Goal: Task Accomplishment & Management: Use online tool/utility

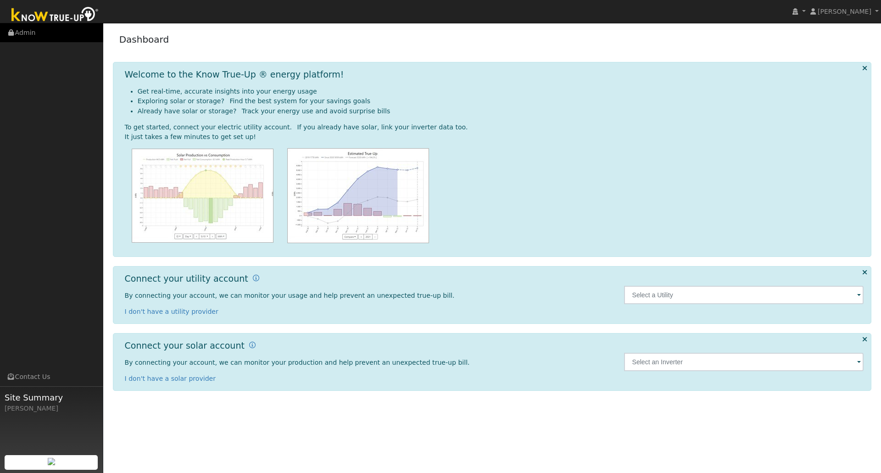
click at [31, 26] on link "Admin" at bounding box center [51, 32] width 103 height 19
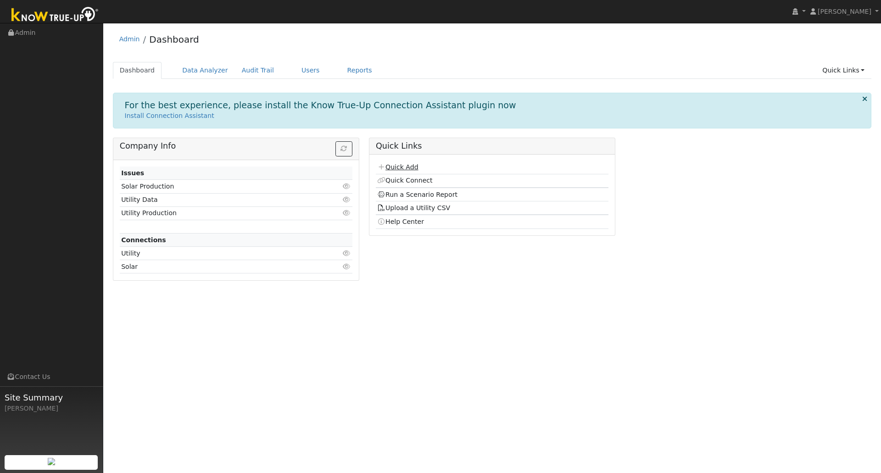
click at [411, 171] on link "Quick Add" at bounding box center [397, 166] width 41 height 7
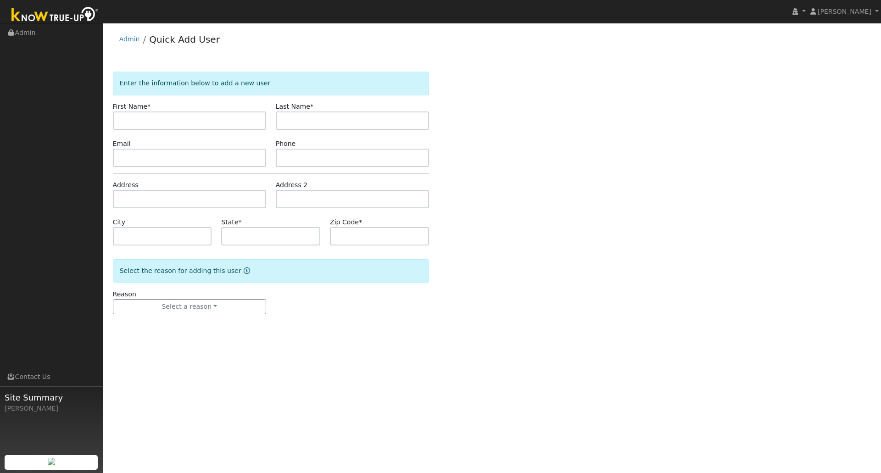
click at [220, 125] on input "text" at bounding box center [189, 120] width 153 height 18
type input "[PERSON_NAME]"
type input "Joey"
click at [151, 158] on input "text" at bounding box center [189, 158] width 153 height 18
paste input "Fernjofarms@gmail.com"
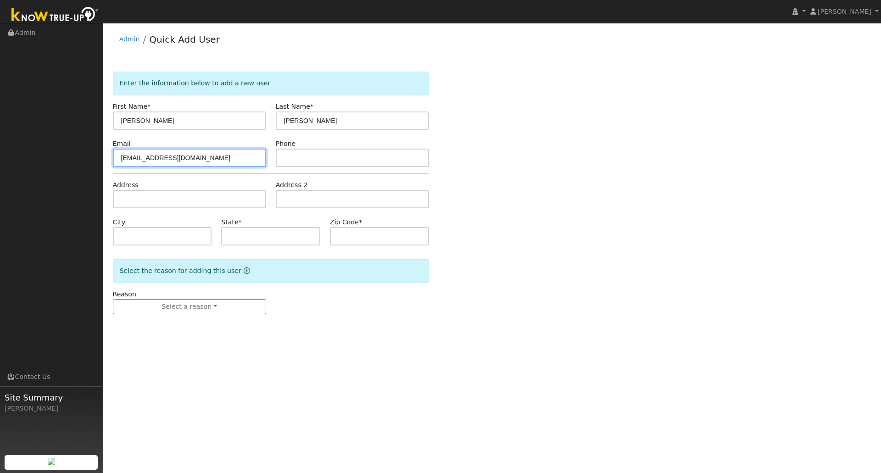
click at [122, 155] on input "Fernjofarms@gmail.com" at bounding box center [189, 158] width 153 height 18
type input "fernjofarms@gmail.com"
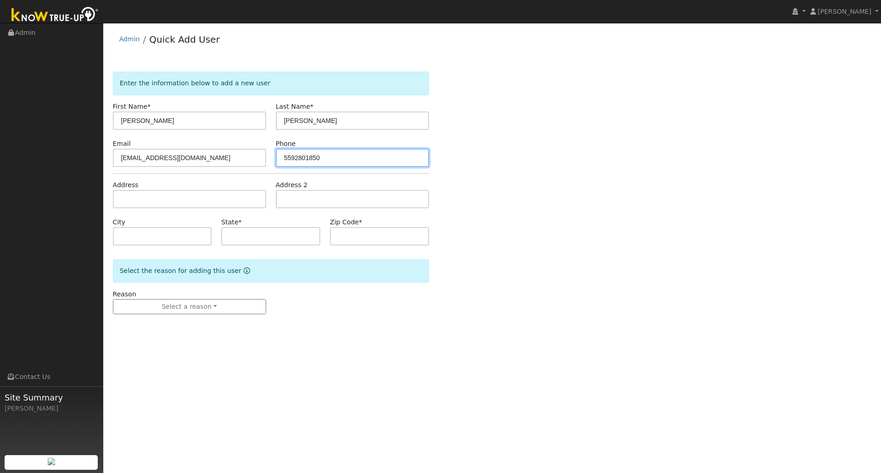
type input "5592801850"
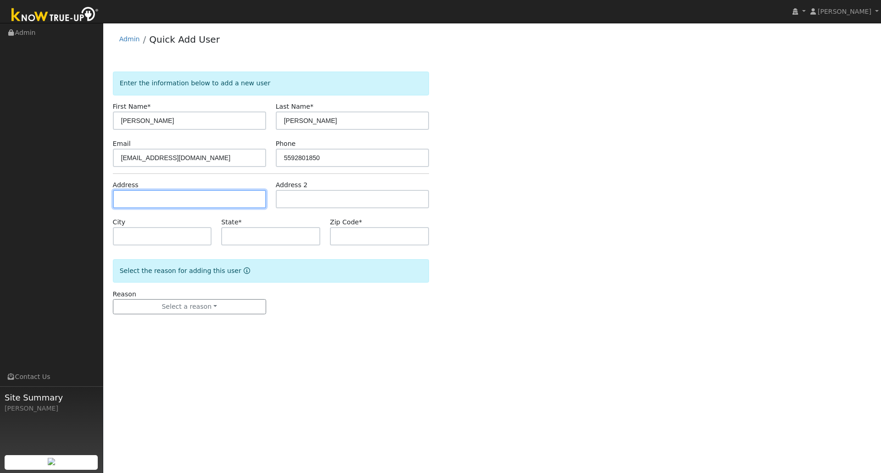
click at [177, 196] on input "text" at bounding box center [189, 199] width 153 height 18
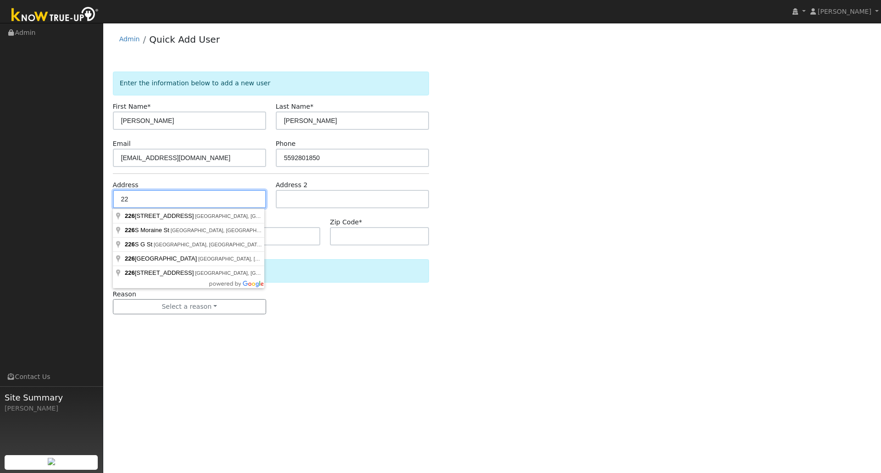
type input "2"
type input "23135 Road 148"
type input "Tulare"
type input "CA"
type input "93274"
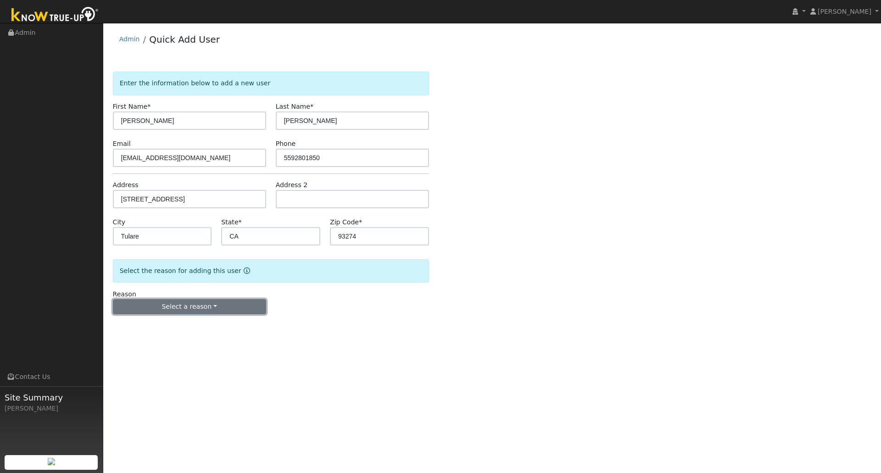
click at [189, 311] on button "Select a reason" at bounding box center [189, 307] width 153 height 16
click at [188, 341] on link "New customer adding solar" at bounding box center [163, 338] width 101 height 13
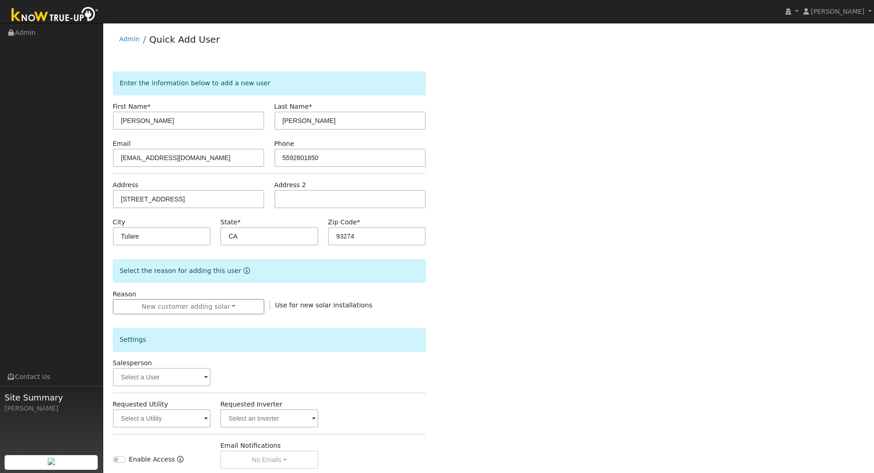
scroll to position [92, 0]
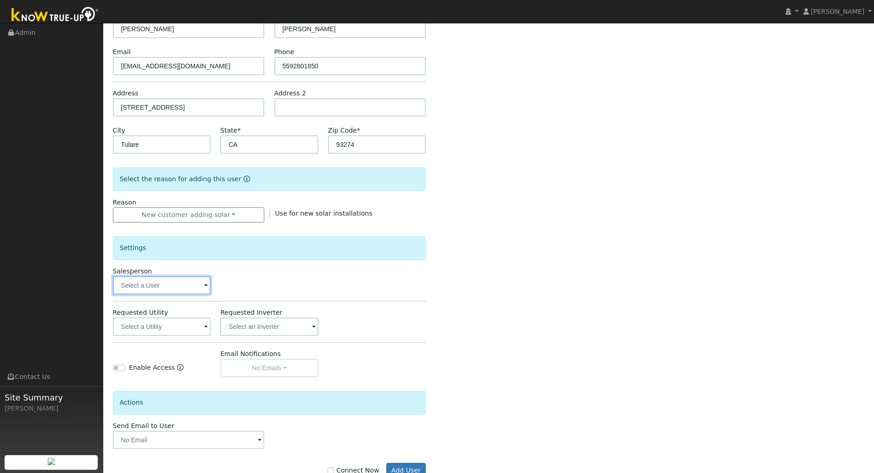
click at [195, 284] on input "text" at bounding box center [162, 285] width 98 height 18
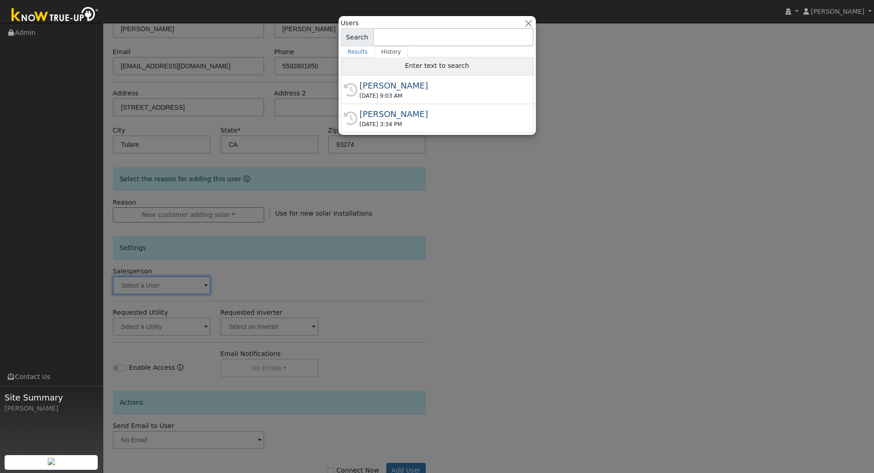
click at [381, 71] on div "Enter text to search" at bounding box center [437, 66] width 193 height 18
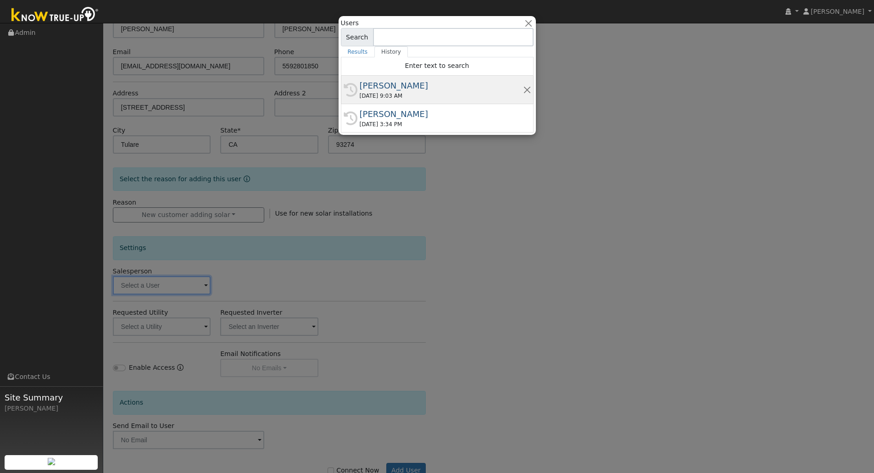
click at [381, 83] on div "[PERSON_NAME]" at bounding box center [441, 85] width 163 height 12
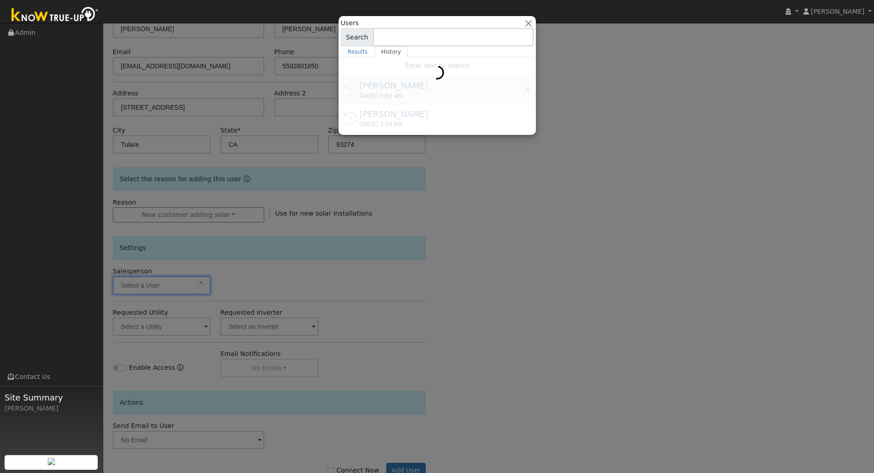
type input "[PERSON_NAME]"
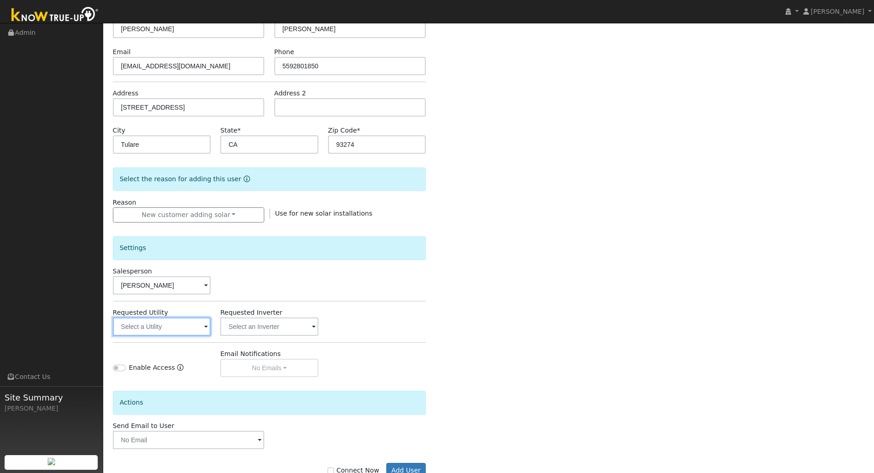
click at [198, 328] on input "text" at bounding box center [162, 326] width 98 height 18
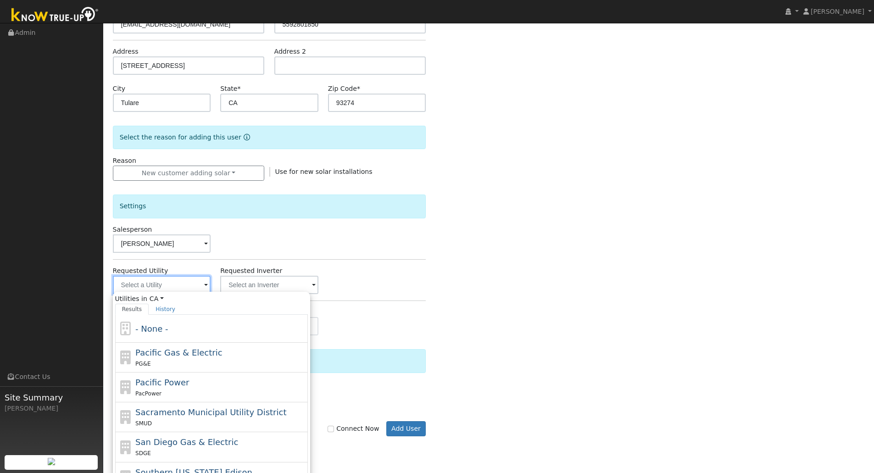
scroll to position [172, 0]
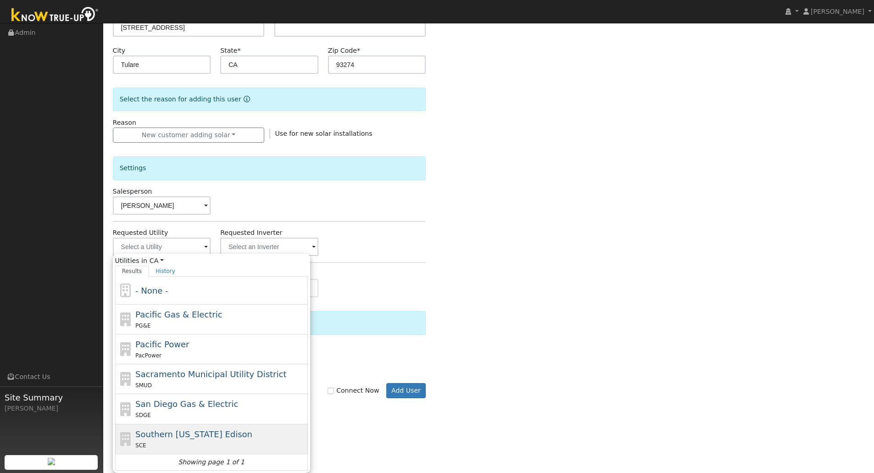
click at [206, 443] on div "SCE" at bounding box center [220, 445] width 170 height 10
type input "Southern California Edison"
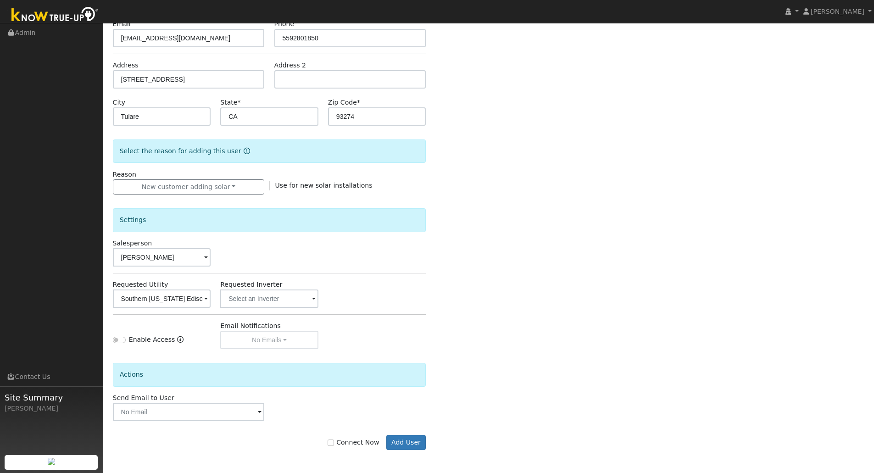
scroll to position [120, 0]
click at [208, 301] on span at bounding box center [206, 299] width 4 height 11
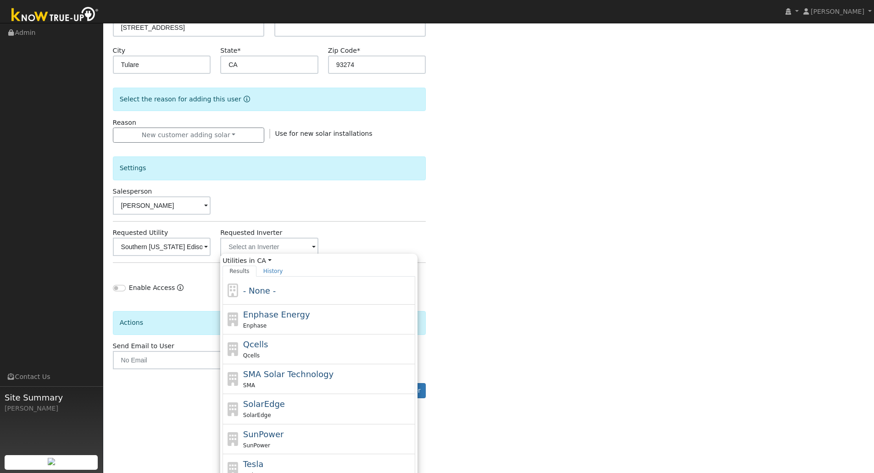
click at [569, 295] on div "Enter the information below to add a new user First Name * Fernandes Last Name …" at bounding box center [489, 158] width 752 height 517
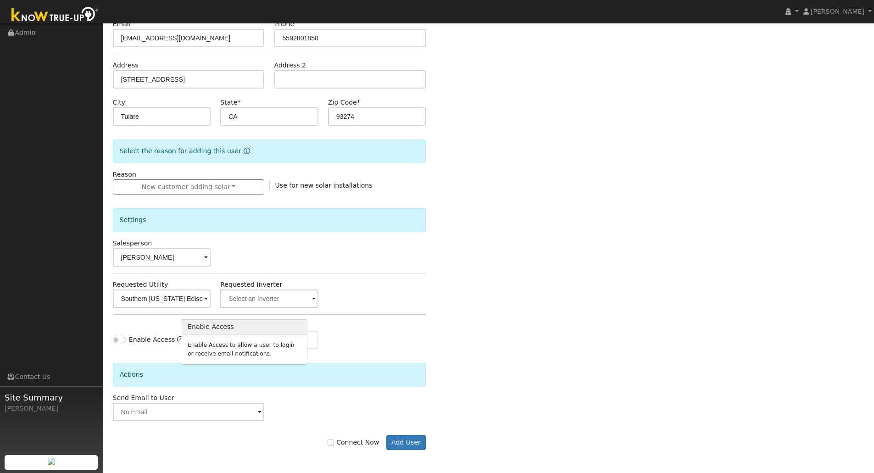
click at [177, 340] on icon "Enable Access" at bounding box center [180, 339] width 6 height 6
click at [456, 351] on div "Enter the information below to add a new user First Name * Fernandes Last Name …" at bounding box center [489, 210] width 752 height 517
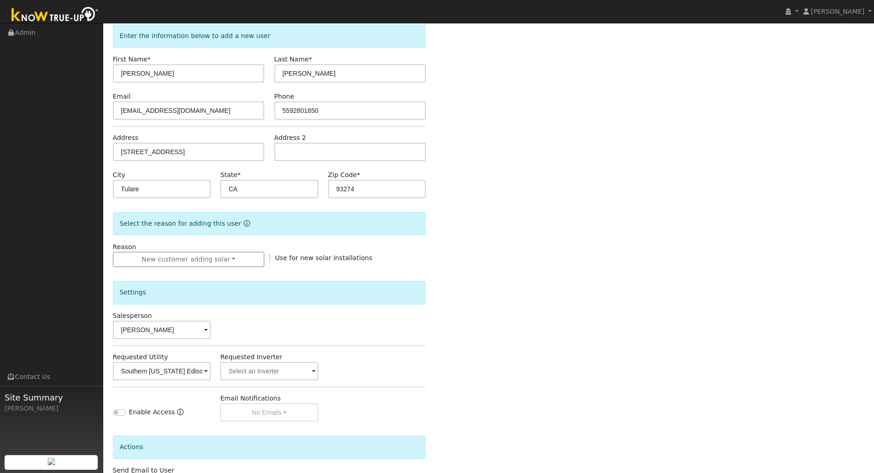
scroll to position [92, 0]
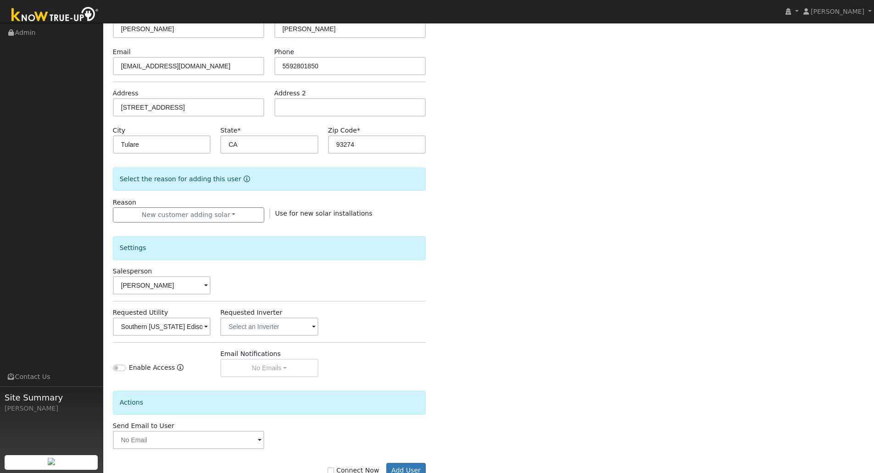
click at [282, 368] on div "Email Notifications No Emails No Emails Weekly Emails Monthly Emails" at bounding box center [270, 363] width 108 height 28
click at [124, 369] on input "Enable Access" at bounding box center [119, 368] width 13 height 6
click at [310, 371] on button "No Emails" at bounding box center [269, 368] width 98 height 18
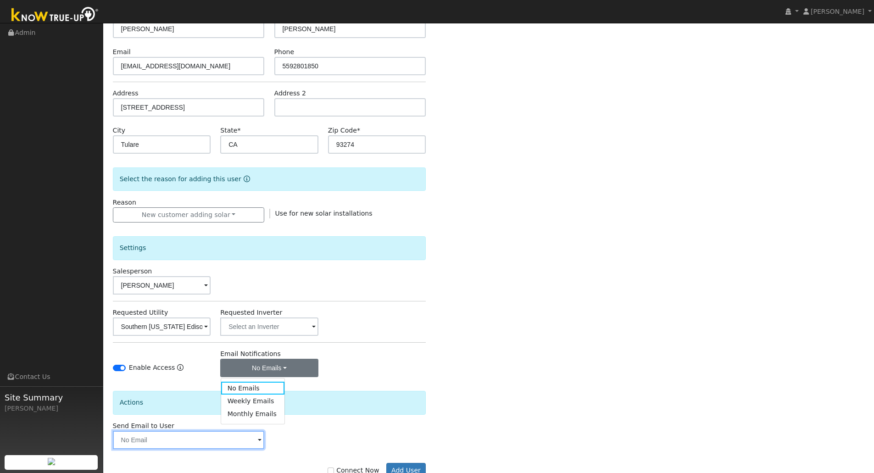
click at [252, 440] on input "text" at bounding box center [189, 440] width 152 height 18
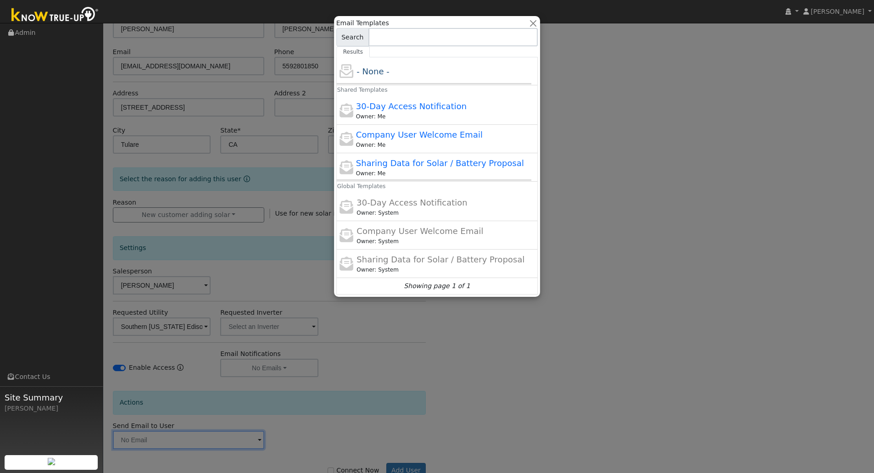
click at [537, 359] on div at bounding box center [437, 236] width 874 height 473
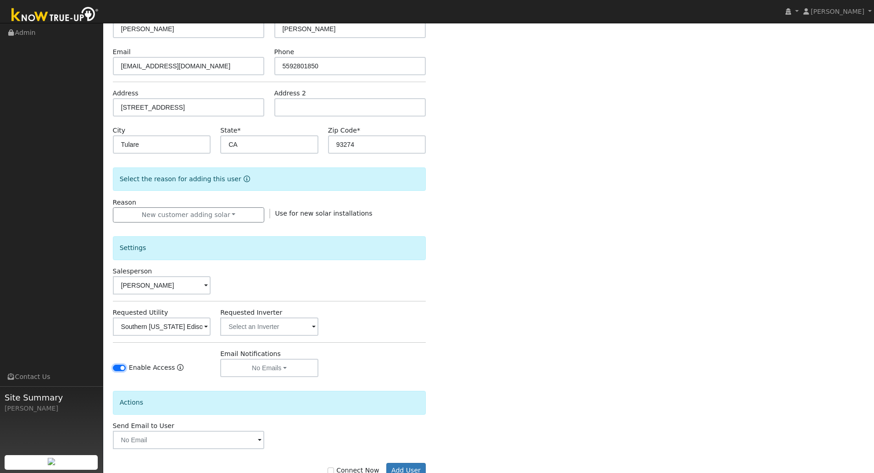
click at [118, 366] on input "Enable Access" at bounding box center [119, 368] width 13 height 6
checkbox input "false"
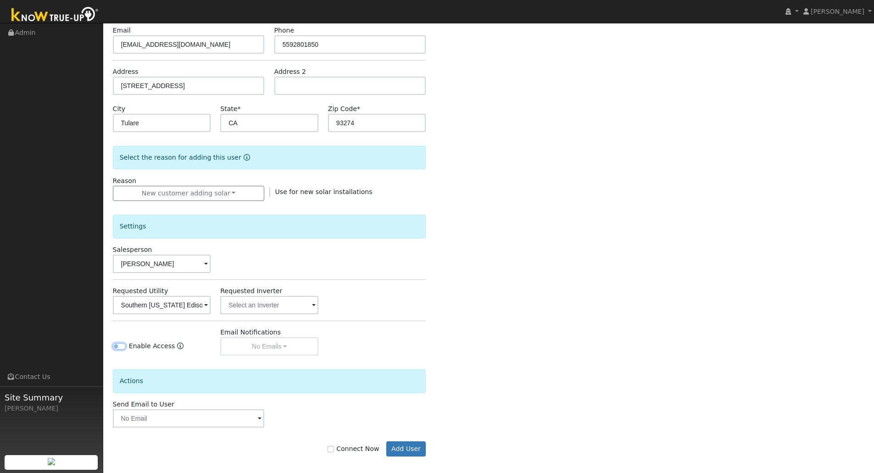
scroll to position [120, 0]
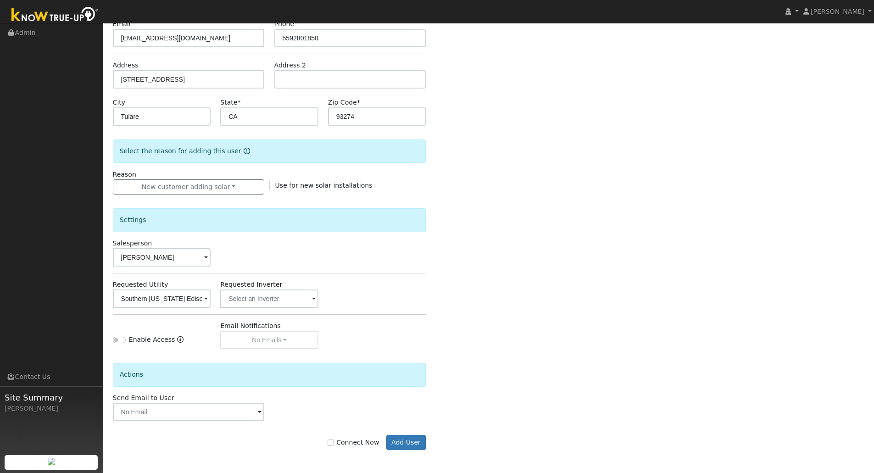
click at [357, 443] on label "Connect Now" at bounding box center [353, 443] width 51 height 10
click at [334, 443] on input "Connect Now" at bounding box center [331, 443] width 6 height 6
click at [334, 444] on input "Connect Now" at bounding box center [331, 443] width 6 height 6
checkbox input "false"
click at [399, 438] on button "Add User" at bounding box center [406, 443] width 40 height 16
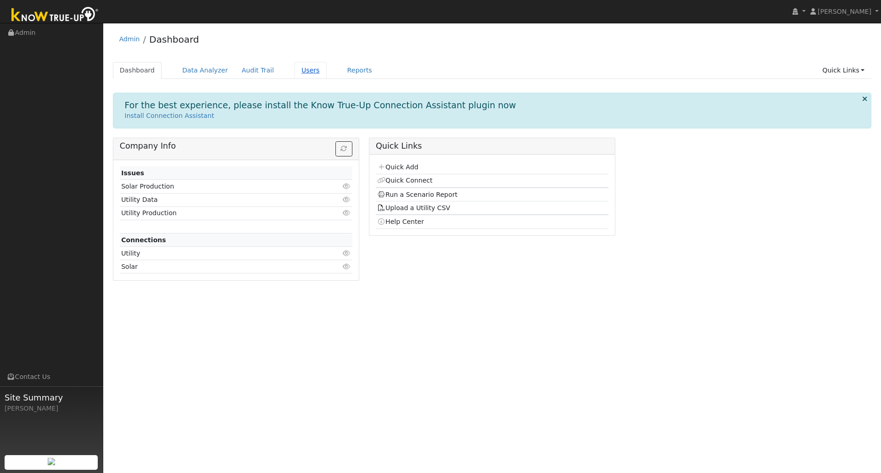
click at [295, 74] on link "Users" at bounding box center [311, 70] width 32 height 17
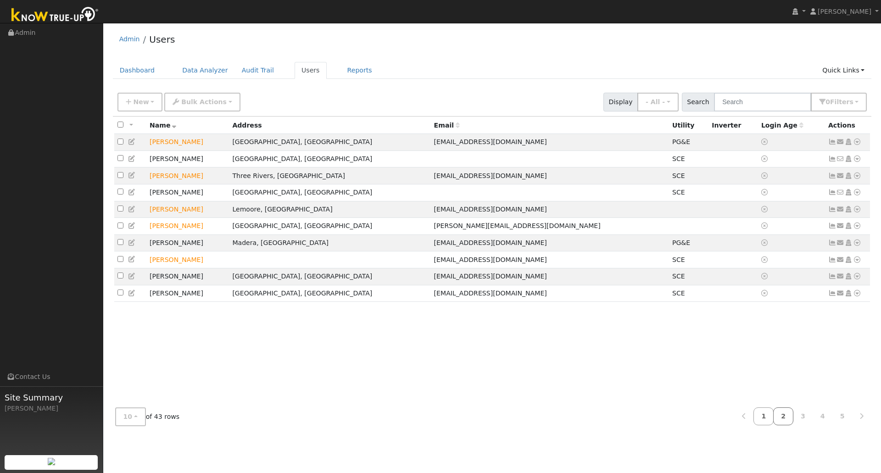
click at [793, 420] on link "2" at bounding box center [783, 416] width 20 height 18
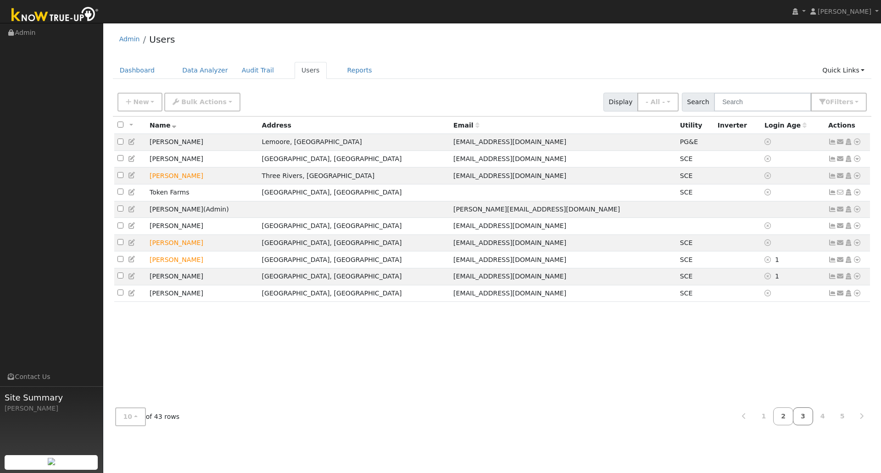
click at [807, 419] on link "3" at bounding box center [803, 416] width 20 height 18
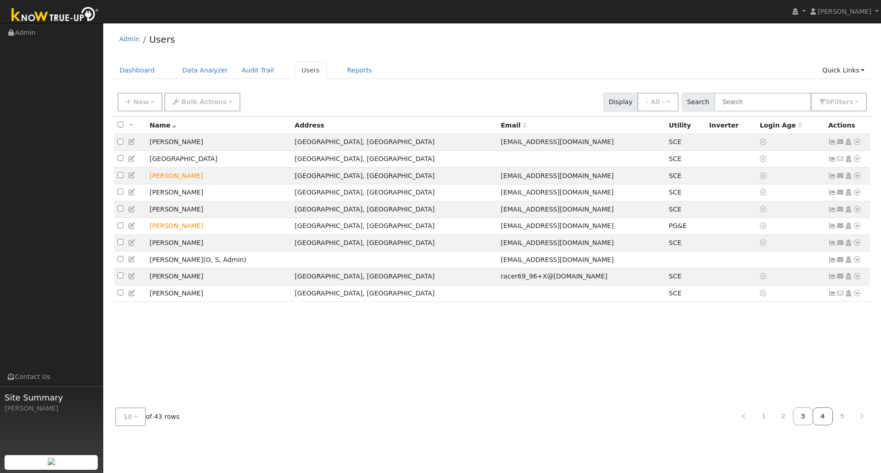
click at [828, 418] on link "4" at bounding box center [823, 416] width 20 height 18
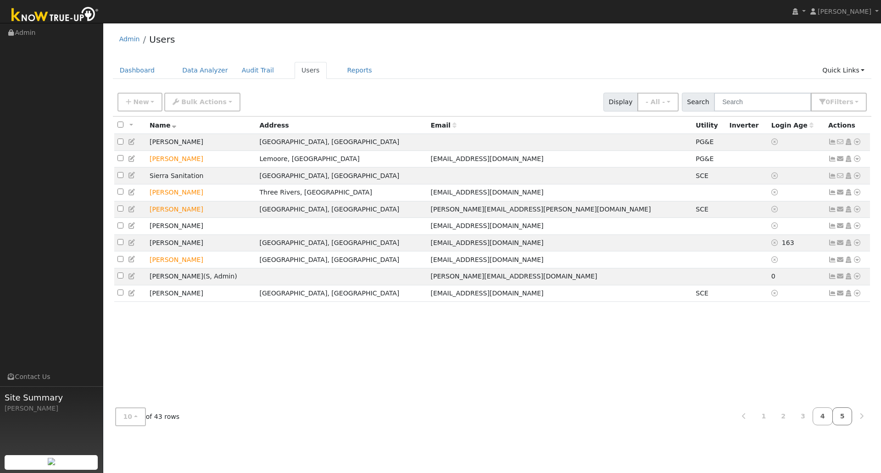
click at [846, 419] on link "5" at bounding box center [842, 416] width 20 height 18
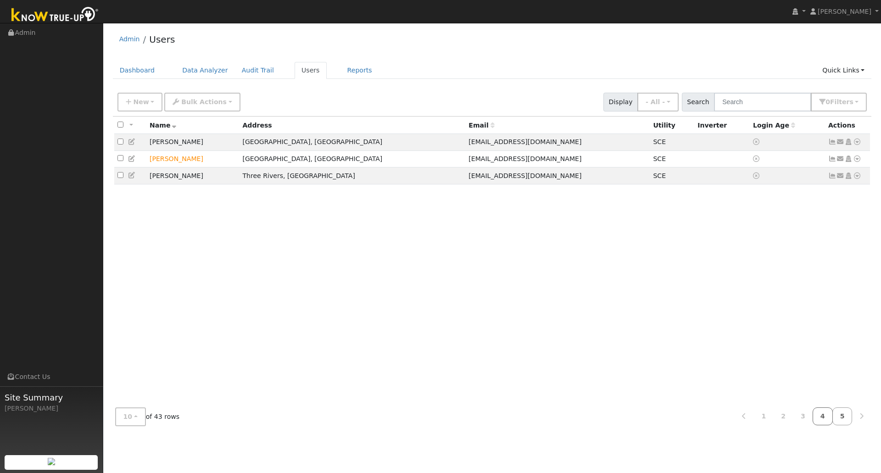
click at [823, 416] on link "4" at bounding box center [823, 416] width 20 height 18
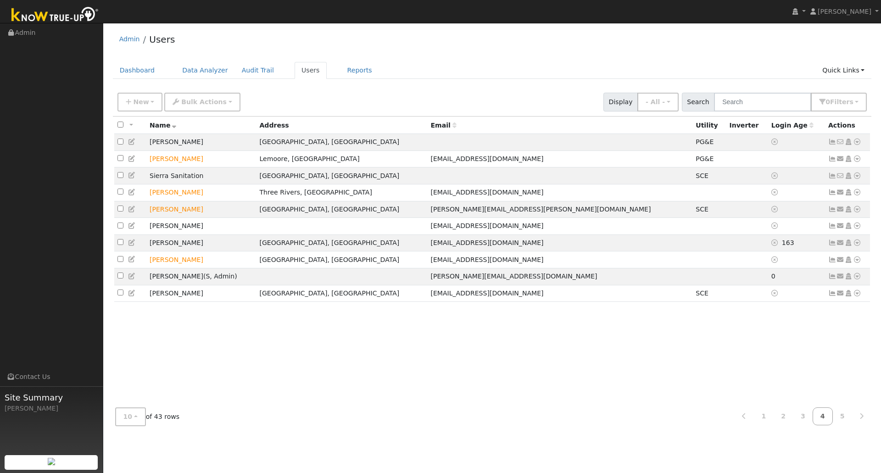
click at [154, 131] on th "Name" at bounding box center [201, 125] width 110 height 17
click at [156, 129] on th "Name" at bounding box center [201, 125] width 110 height 17
click at [157, 128] on span "Name" at bounding box center [163, 125] width 27 height 7
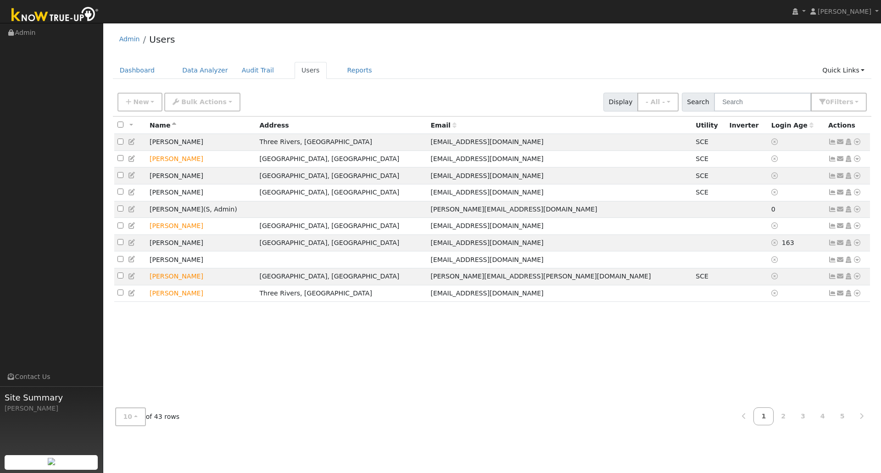
click at [172, 127] on icon at bounding box center [174, 125] width 4 height 6
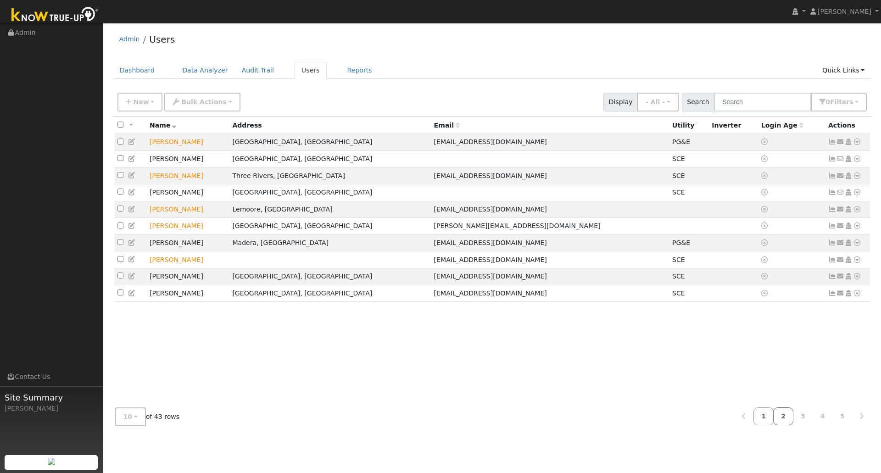
click at [786, 416] on link "2" at bounding box center [783, 416] width 20 height 18
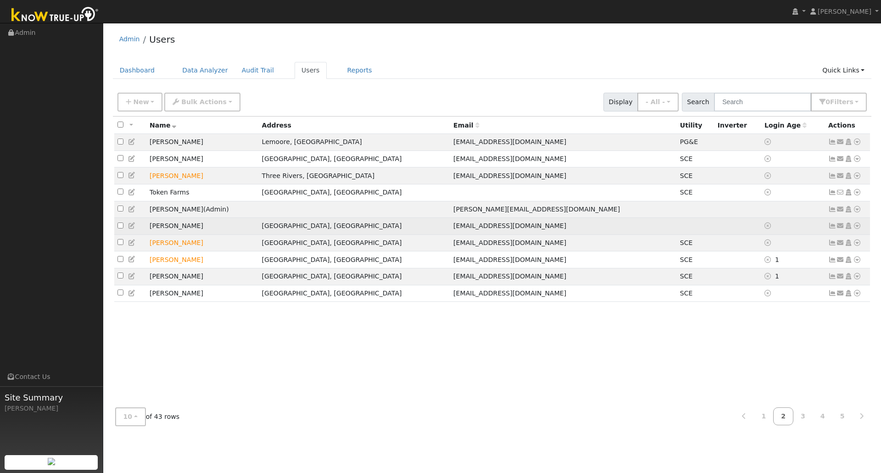
click at [857, 229] on icon at bounding box center [857, 226] width 8 height 6
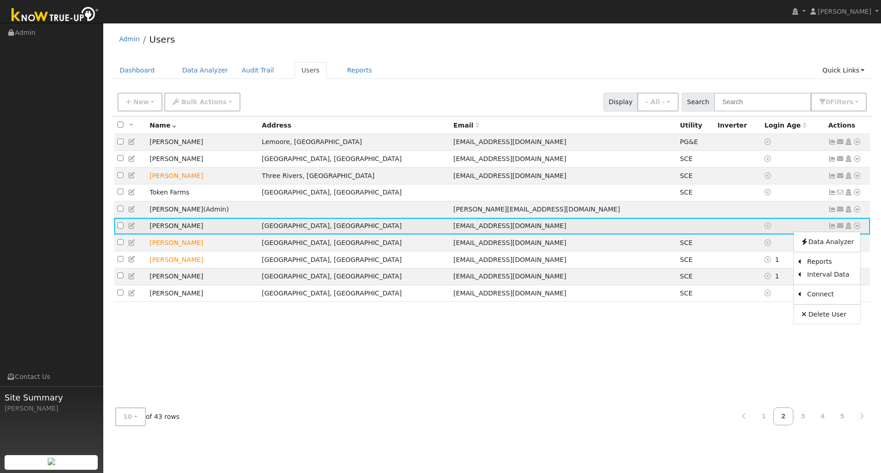
drag, startPoint x: 766, startPoint y: 270, endPoint x: 837, endPoint y: 288, distance: 72.8
click at [837, 288] on ul "Data Analyzer Reports Scenario Health Check Energy Audit Account Timeline User …" at bounding box center [826, 278] width 67 height 93
click at [857, 229] on icon at bounding box center [857, 226] width 8 height 6
click at [776, 281] on link "Import From CSV" at bounding box center [759, 275] width 67 height 13
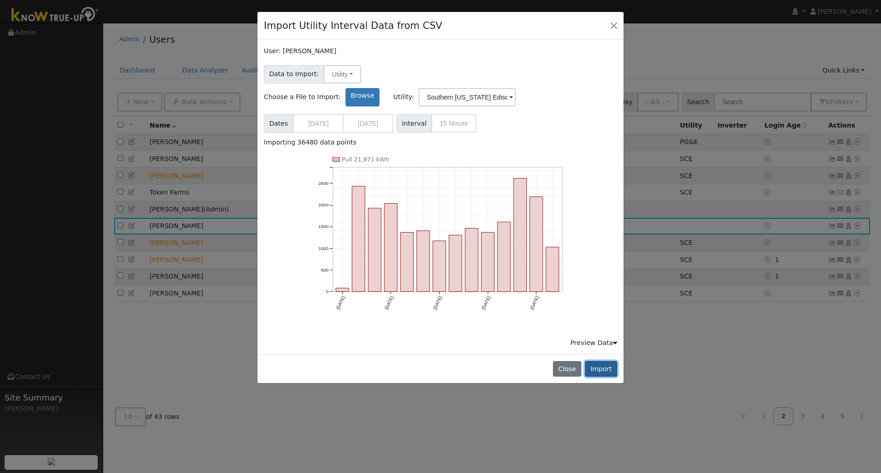
click at [605, 361] on button "Import" at bounding box center [601, 369] width 32 height 16
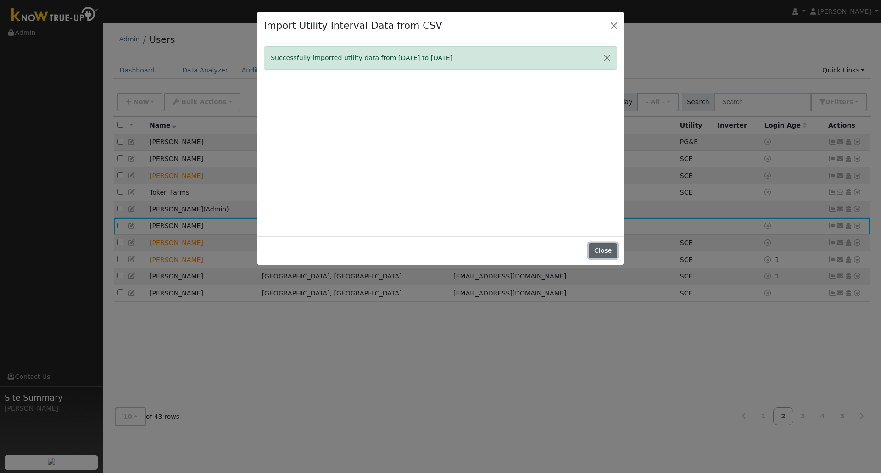
click at [603, 249] on button "Close" at bounding box center [603, 251] width 28 height 16
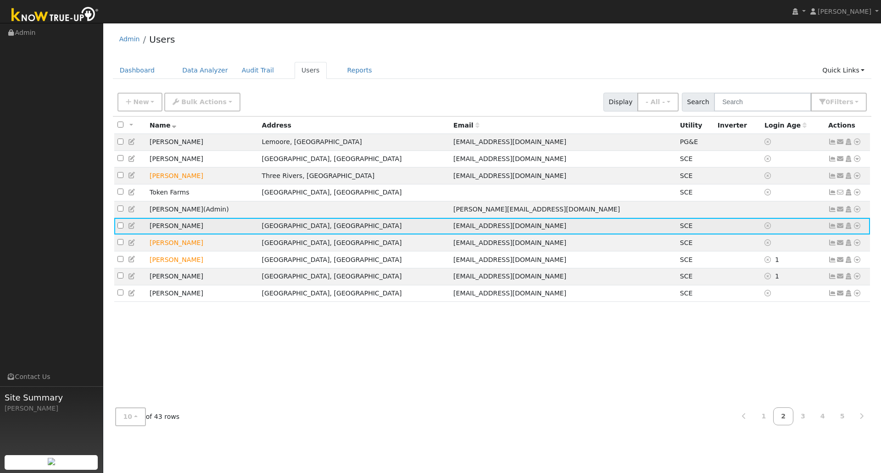
click at [858, 229] on icon at bounding box center [857, 226] width 8 height 6
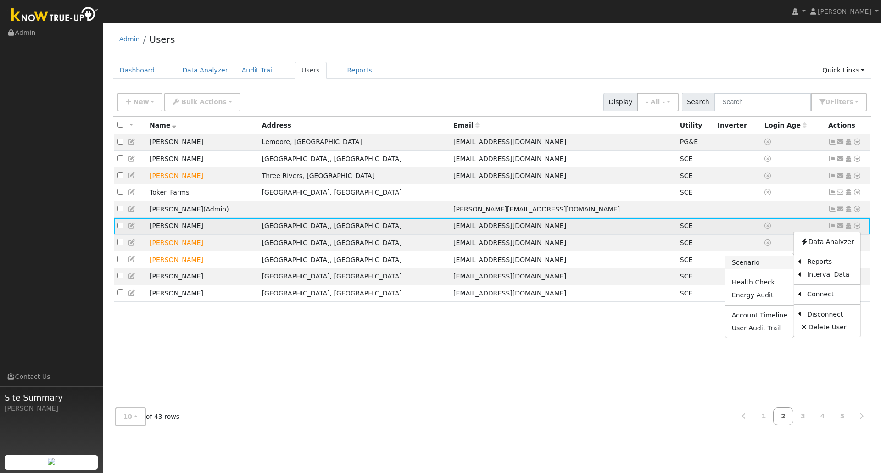
click at [773, 269] on link "Scenario" at bounding box center [759, 262] width 68 height 13
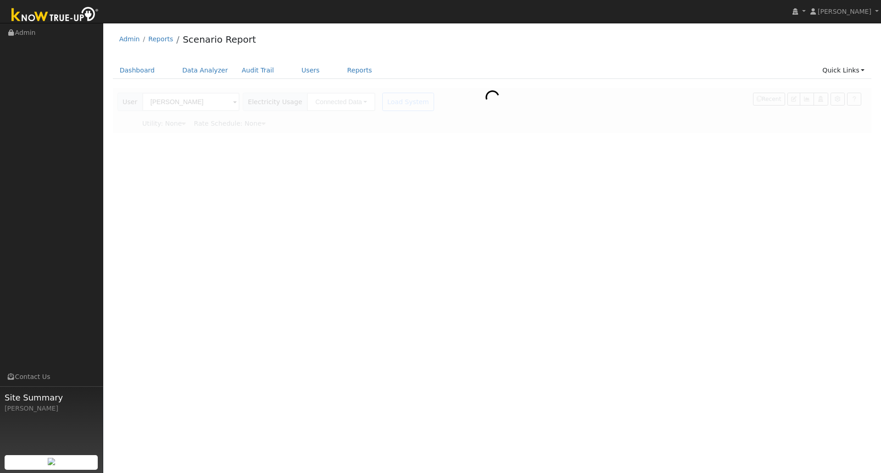
type input "Southern [US_STATE] Edison"
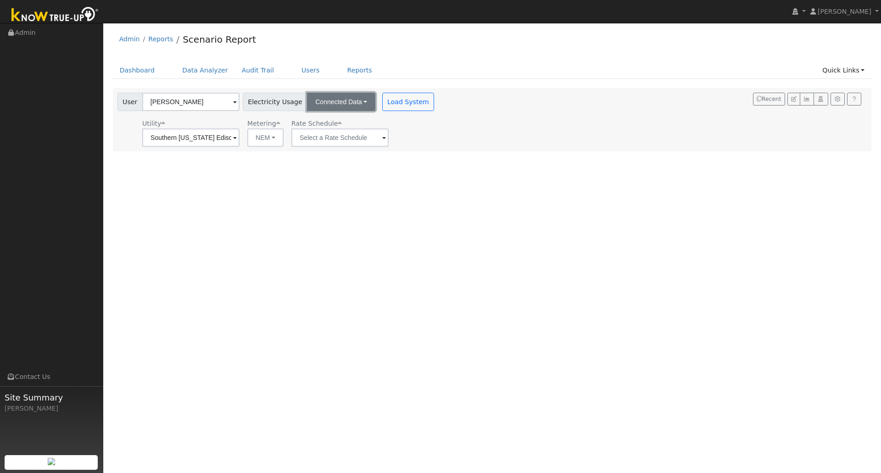
click at [355, 107] on button "Connected Data" at bounding box center [341, 102] width 68 height 18
click at [339, 150] on link "CSV Data" at bounding box center [342, 148] width 65 height 13
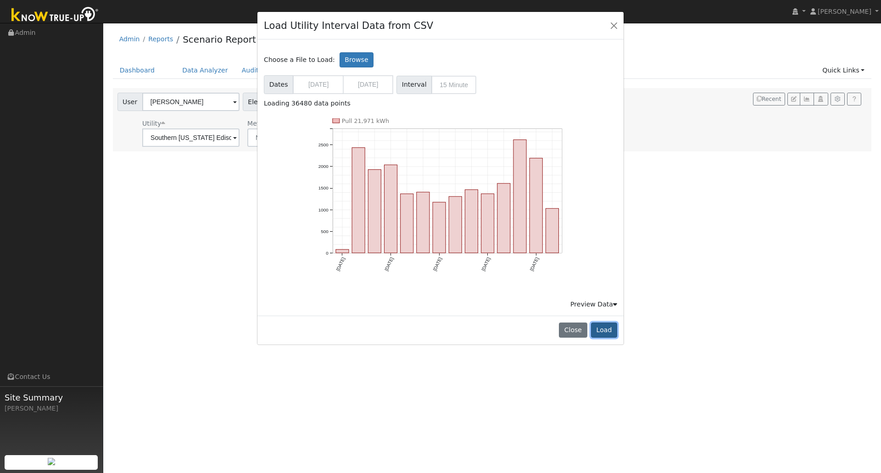
click at [607, 332] on button "Load" at bounding box center [604, 331] width 26 height 16
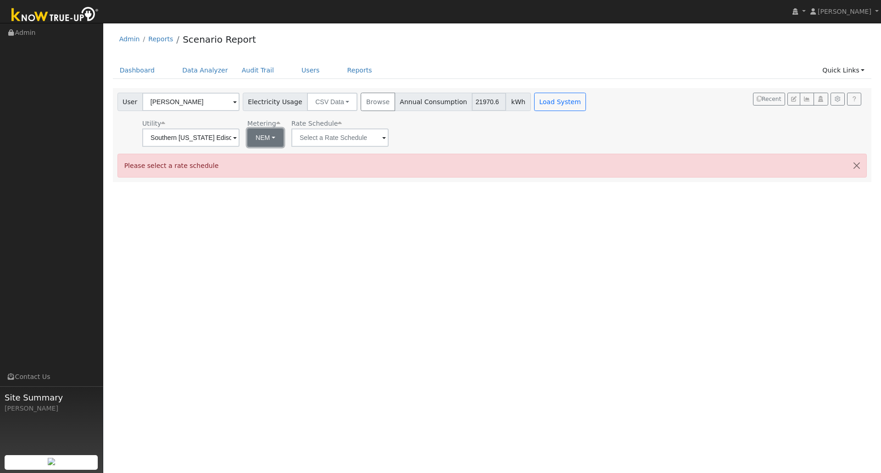
click at [277, 139] on button "NEM" at bounding box center [265, 137] width 36 height 18
click at [282, 169] on link "NBT" at bounding box center [278, 171] width 64 height 13
type input "TOU-D-PRIME"
click at [350, 148] on div "User Fernandes Joey Account Default Account Default Account 23135 Road 148, Tul…" at bounding box center [492, 135] width 759 height 94
click at [239, 140] on input "TOU-D-PRIME" at bounding box center [190, 137] width 97 height 18
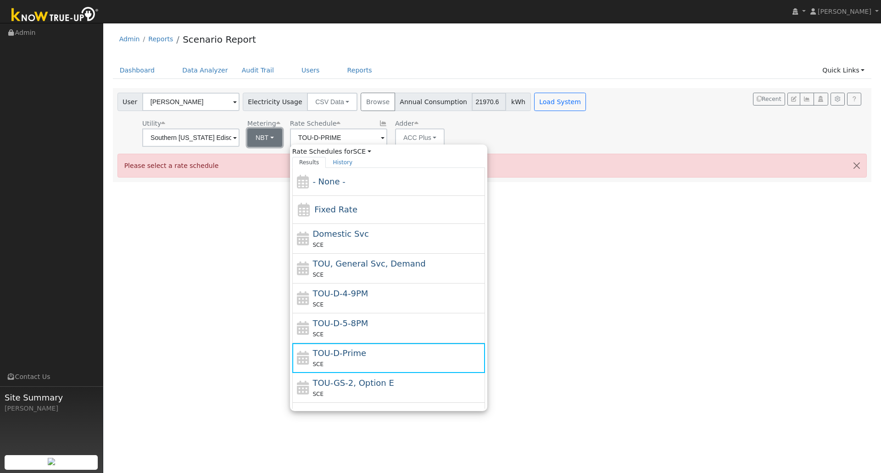
click at [270, 139] on button "NBT" at bounding box center [264, 137] width 35 height 18
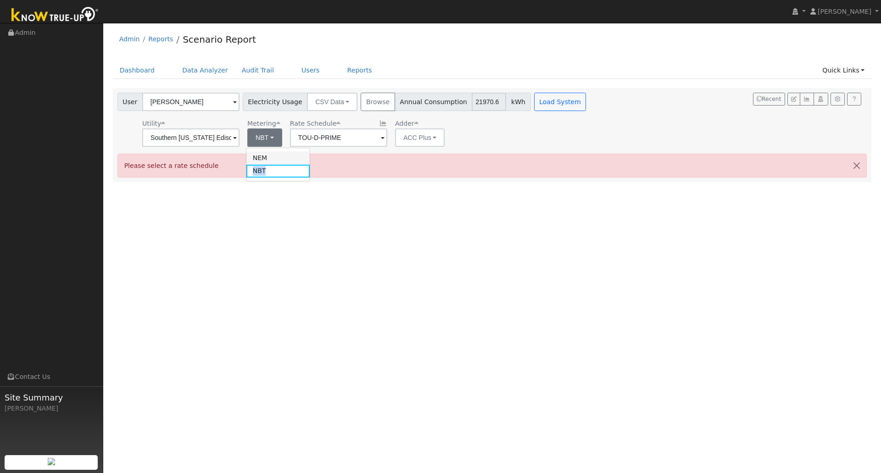
drag, startPoint x: 264, startPoint y: 167, endPoint x: 270, endPoint y: 160, distance: 9.8
click at [270, 160] on li "NEM NBT" at bounding box center [278, 164] width 64 height 26
click at [273, 134] on button "NBT" at bounding box center [264, 137] width 35 height 18
click at [267, 172] on link "NBT" at bounding box center [278, 171] width 64 height 13
click at [239, 139] on input "TOU-D-PRIME" at bounding box center [190, 137] width 97 height 18
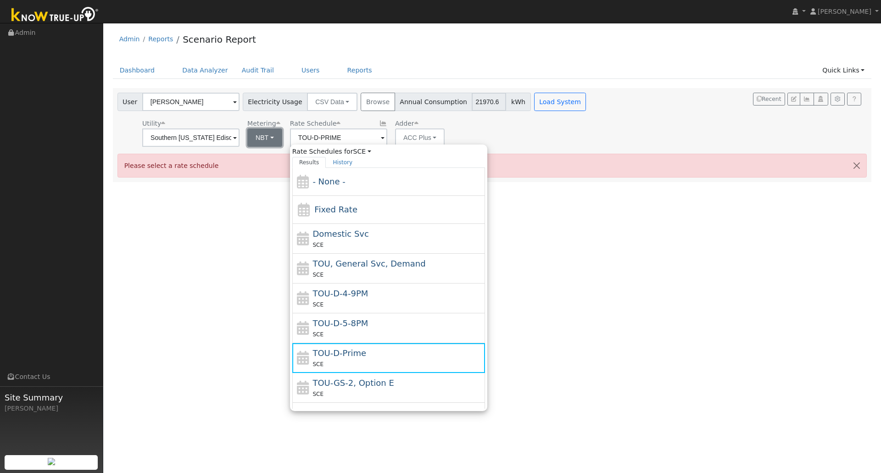
click at [265, 137] on button "NBT" at bounding box center [264, 137] width 35 height 18
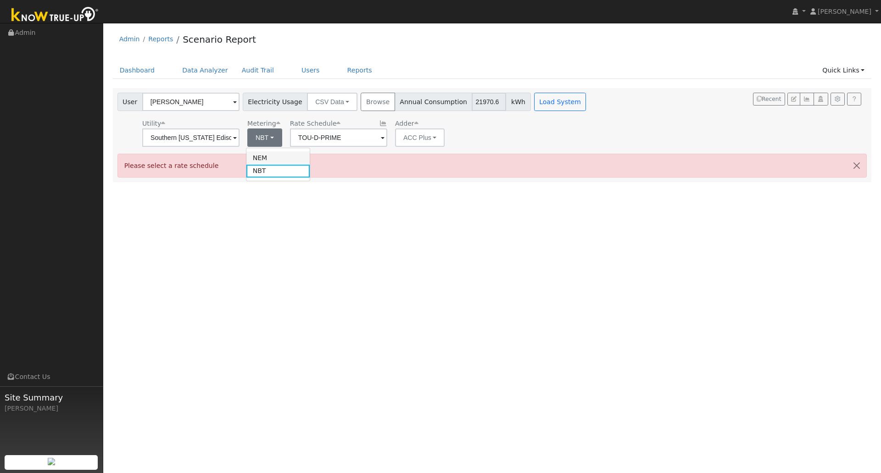
click at [265, 153] on link "NEM" at bounding box center [278, 157] width 64 height 13
click at [239, 138] on input "TOU-D-PRIME" at bounding box center [190, 137] width 97 height 18
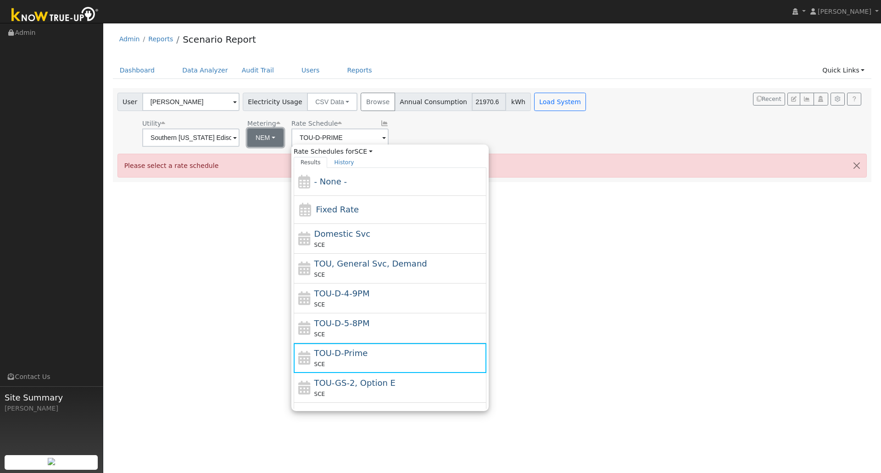
click at [272, 139] on button "NEM" at bounding box center [265, 137] width 36 height 18
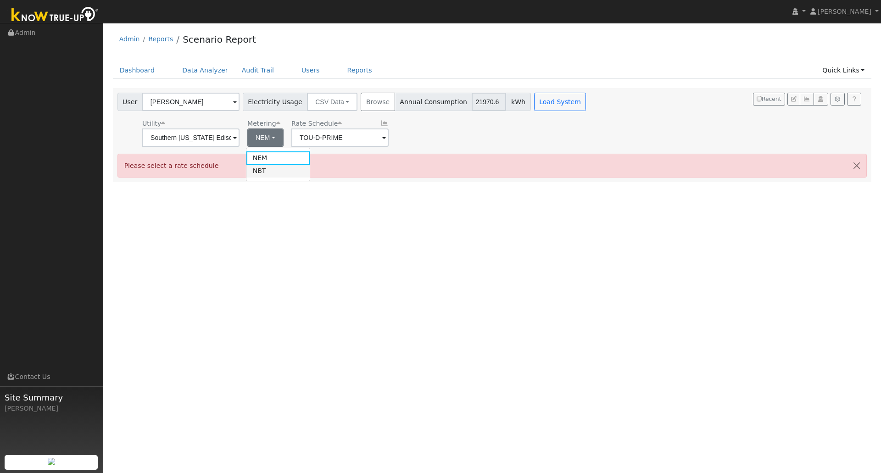
click at [263, 176] on link "NBT" at bounding box center [278, 171] width 64 height 13
click at [239, 138] on input "TOU-D-PRIME" at bounding box center [190, 137] width 97 height 18
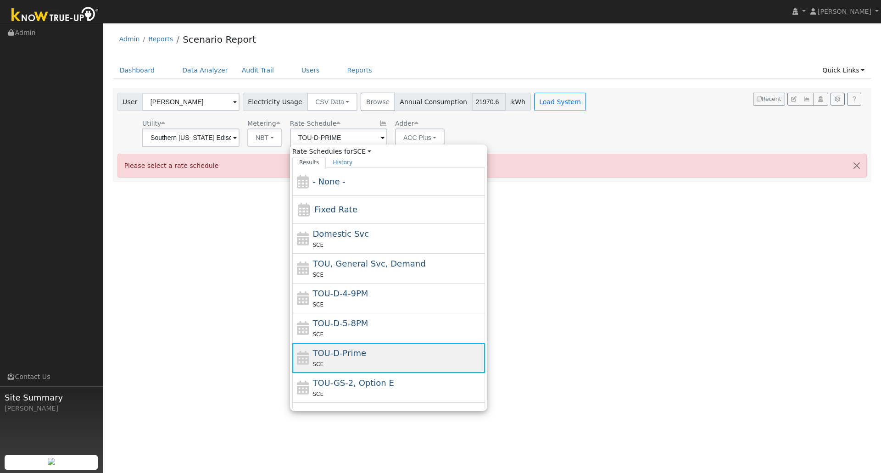
click at [390, 361] on div "SCE" at bounding box center [397, 364] width 170 height 10
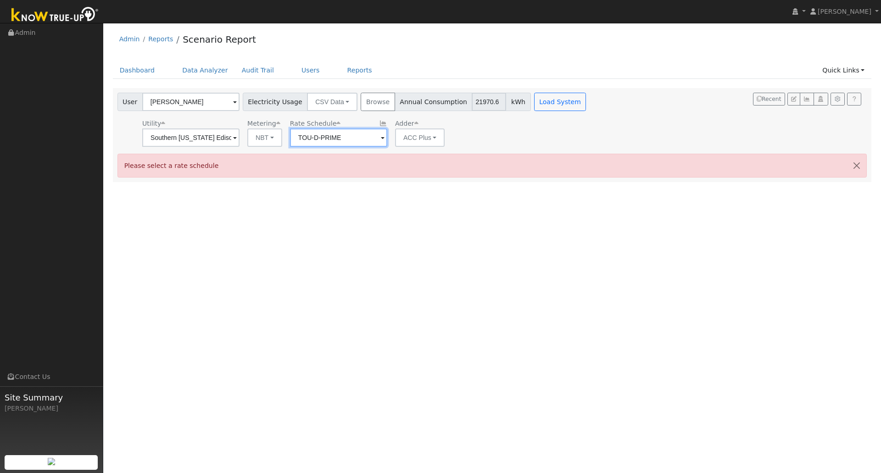
click at [239, 142] on input "TOU-D-PRIME" at bounding box center [190, 137] width 97 height 18
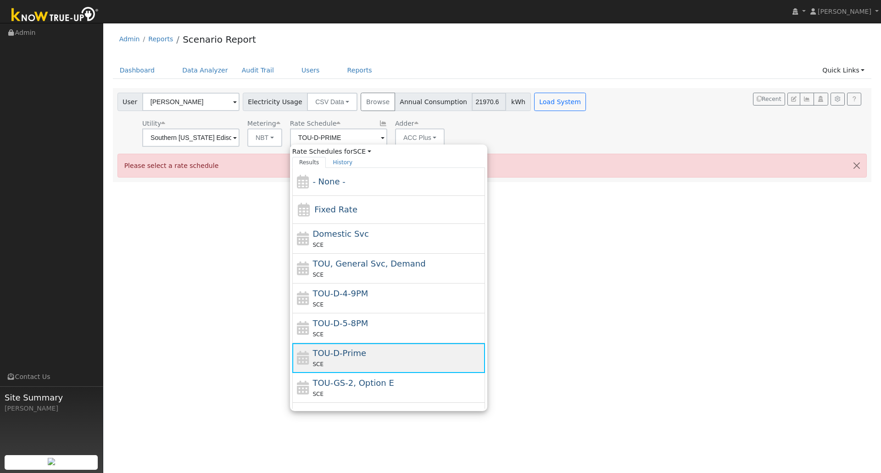
click at [384, 353] on div "TOU-D-Prime SCE" at bounding box center [397, 358] width 170 height 22
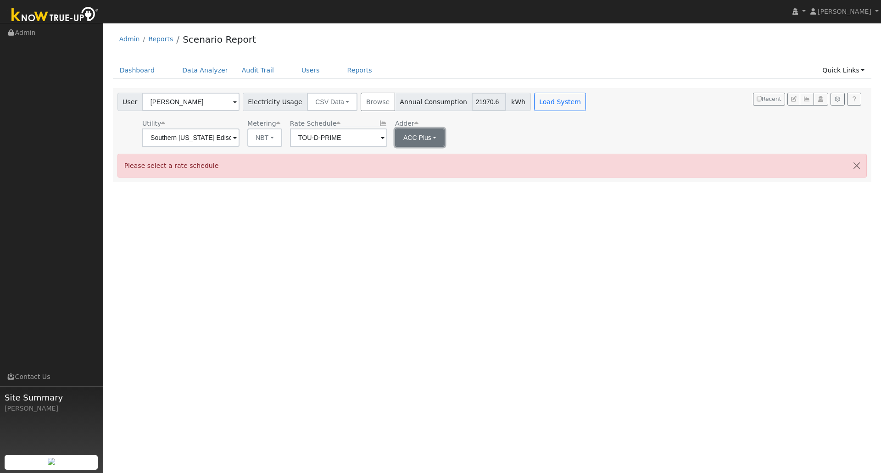
click at [425, 133] on button "ACC Plus" at bounding box center [420, 137] width 50 height 18
click at [432, 138] on button "ACC Plus" at bounding box center [420, 137] width 50 height 18
click at [426, 153] on link "- None -" at bounding box center [424, 157] width 64 height 13
click at [534, 102] on button "Load System" at bounding box center [560, 102] width 52 height 18
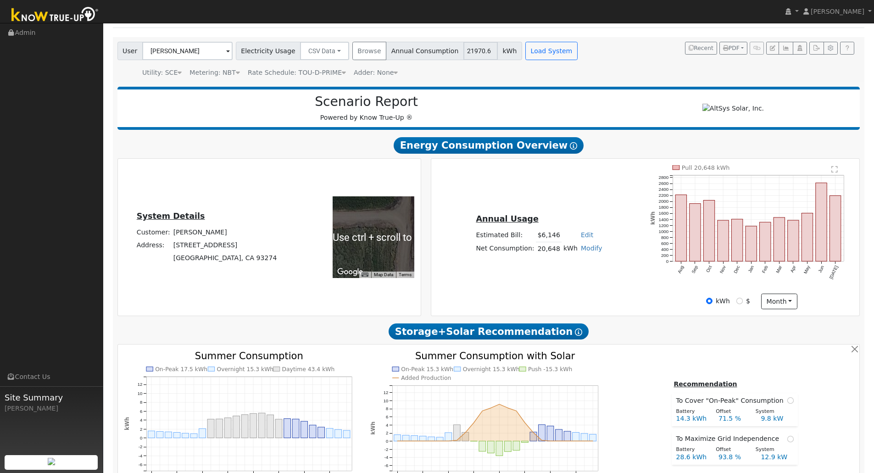
scroll to position [46, 0]
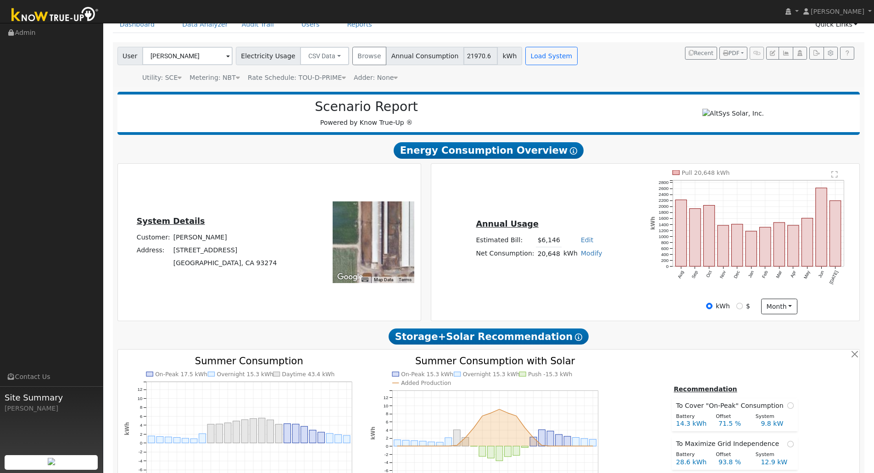
drag, startPoint x: 385, startPoint y: 228, endPoint x: 348, endPoint y: 275, distance: 60.2
click at [349, 275] on div "Use ctrl + scroll to zoom the map Map Data Imagery ©2025 Airbus, Maxar Technolo…" at bounding box center [374, 242] width 82 height 82
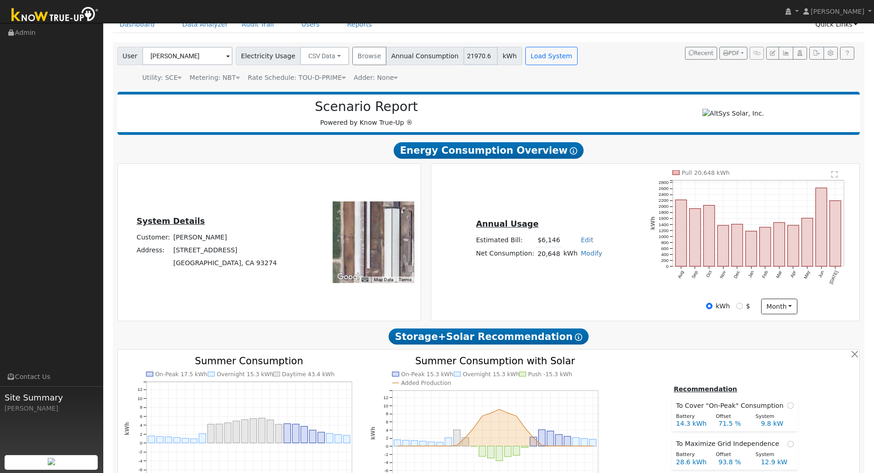
drag, startPoint x: 377, startPoint y: 245, endPoint x: 350, endPoint y: 282, distance: 46.3
click at [350, 282] on div "Use ctrl + scroll to zoom the map Map Data Imagery ©2025 Airbus, Maxar Technolo…" at bounding box center [374, 242] width 82 height 82
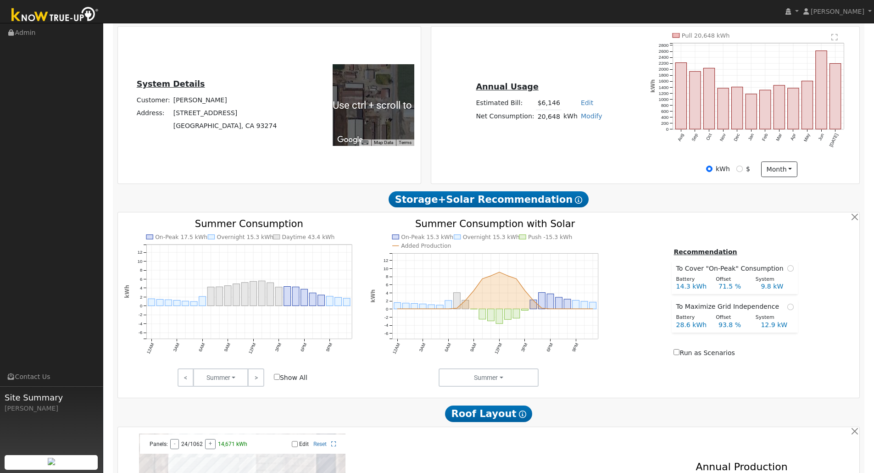
scroll to position [184, 0]
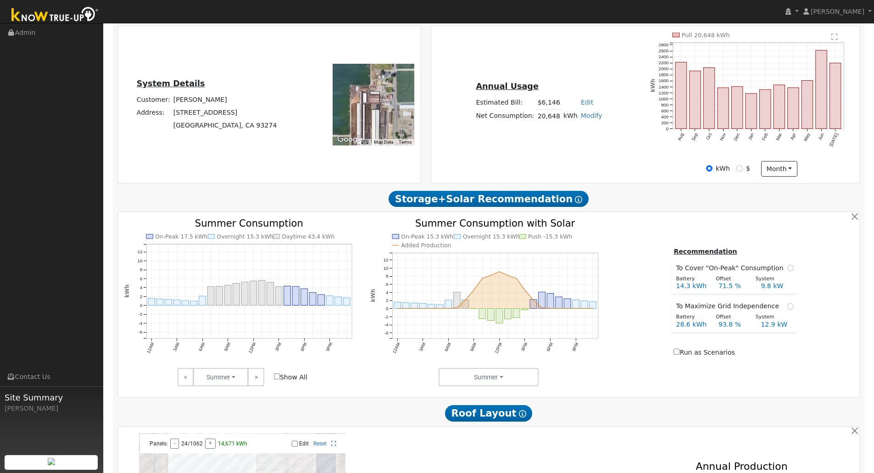
drag, startPoint x: 418, startPoint y: 95, endPoint x: 383, endPoint y: 127, distance: 47.8
click at [383, 127] on div "To navigate the map with touch gestures double-tap and hold your finger on the …" at bounding box center [356, 105] width 125 height 144
drag, startPoint x: 383, startPoint y: 100, endPoint x: 367, endPoint y: 139, distance: 42.4
click at [362, 151] on div "To navigate the map with touch gestures double-tap and hold your finger on the …" at bounding box center [356, 105] width 125 height 144
drag, startPoint x: 361, startPoint y: 126, endPoint x: 378, endPoint y: 103, distance: 28.5
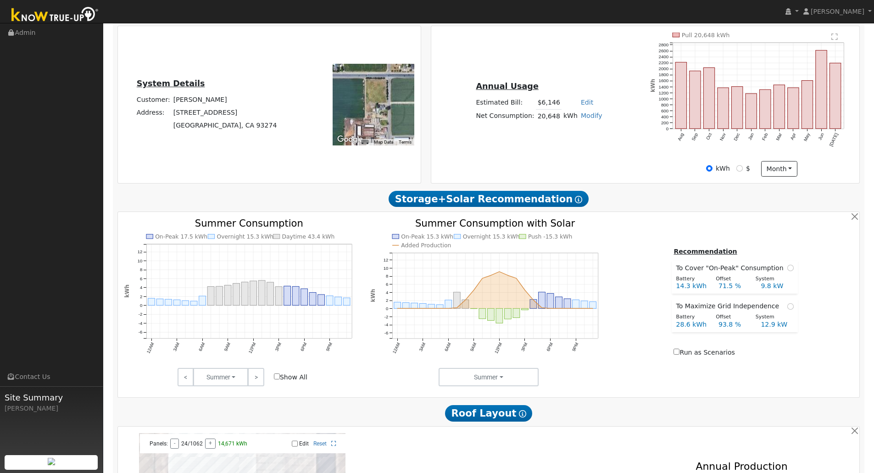
click at [378, 103] on div at bounding box center [374, 105] width 82 height 82
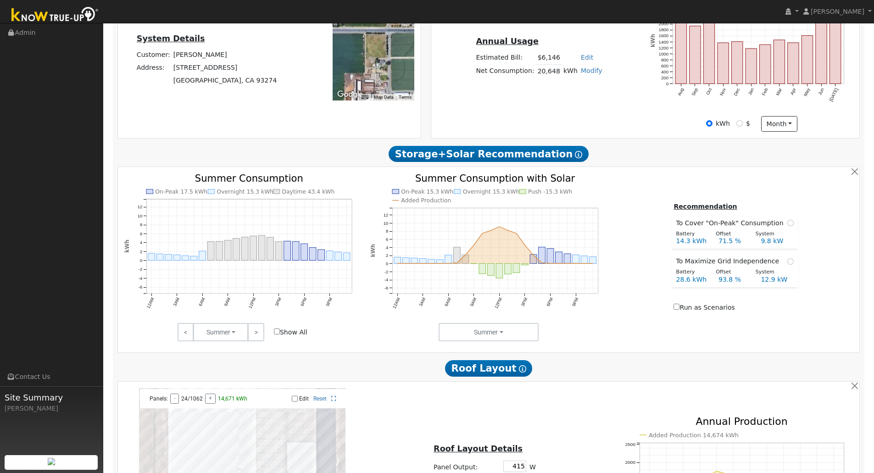
scroll to position [229, 0]
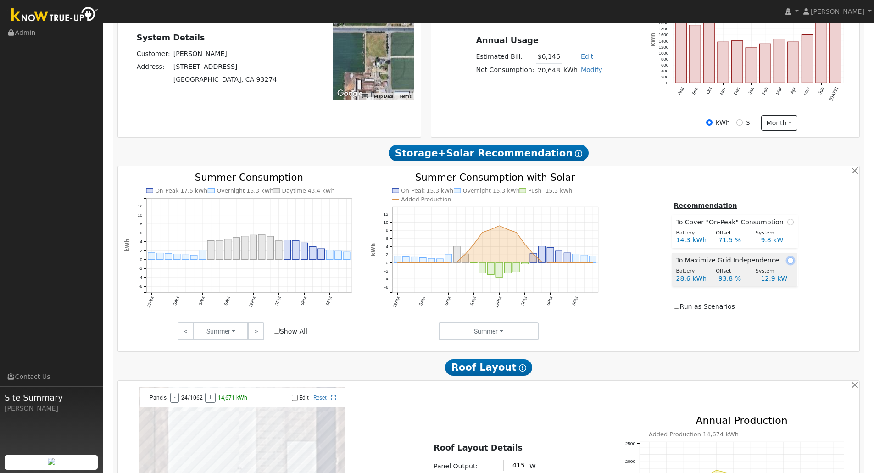
click at [787, 263] on input "radio" at bounding box center [790, 260] width 6 height 6
radio input "true"
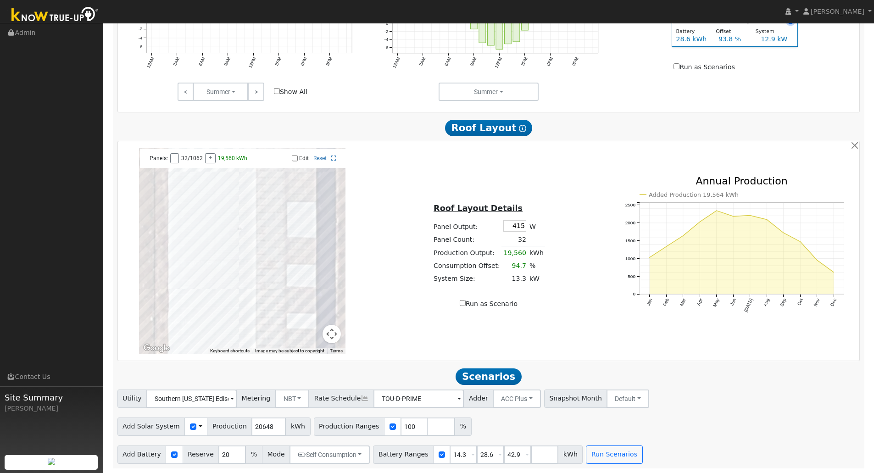
scroll to position [473, 0]
click at [295, 405] on button "NBT" at bounding box center [292, 399] width 34 height 18
click at [657, 405] on div "Utility Southern California Edison Metering NBT NEM NBT Rate Schedule TOU-D-PRI…" at bounding box center [489, 397] width 746 height 22
click at [586, 454] on button "Run Scenarios" at bounding box center [614, 454] width 56 height 18
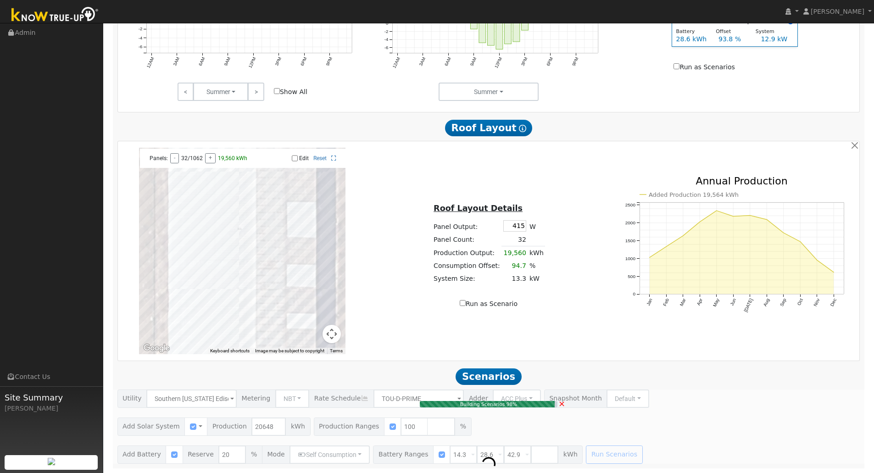
type input "13.8"
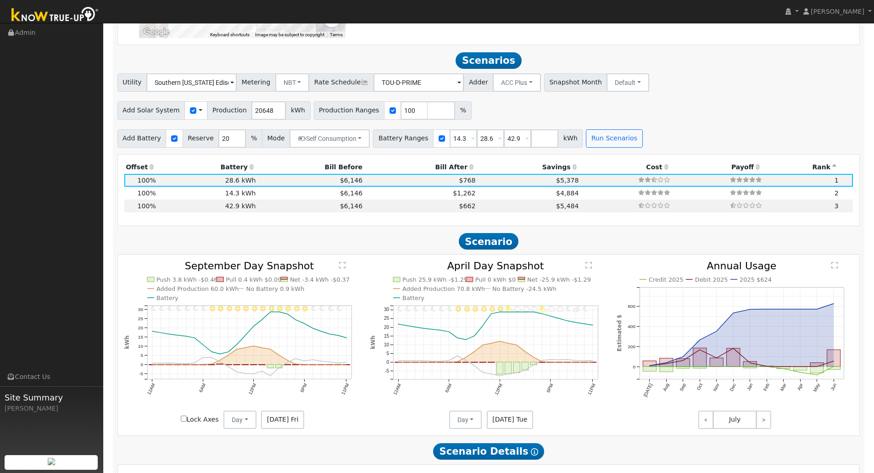
scroll to position [813, 0]
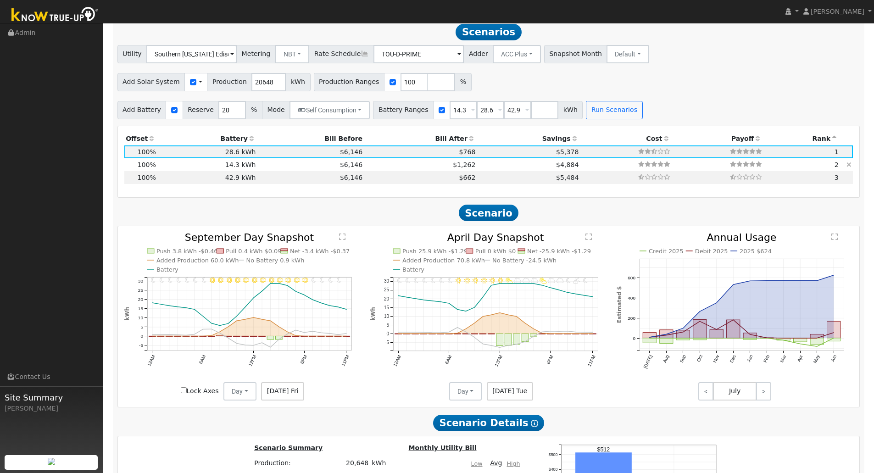
click at [477, 171] on td "$4,884" at bounding box center [528, 164] width 103 height 13
type input "$5,505"
type input "$15,073"
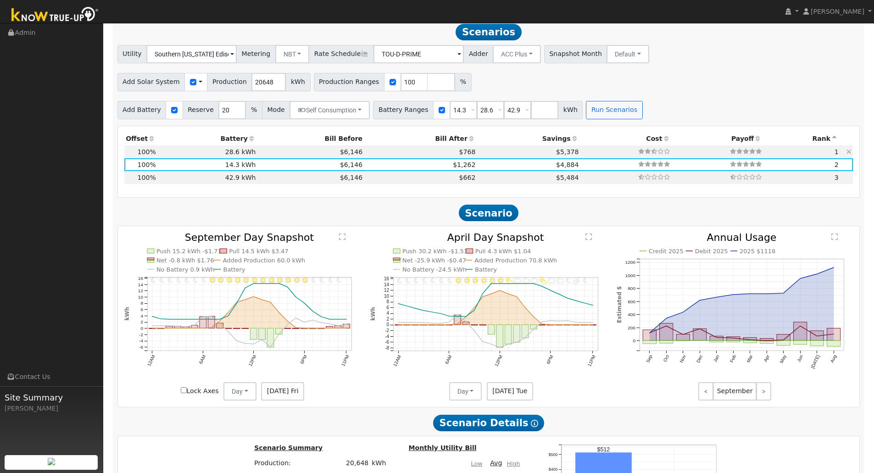
click at [477, 158] on td "$5,378" at bounding box center [528, 151] width 103 height 13
type input "$11,010"
type input "$16,724"
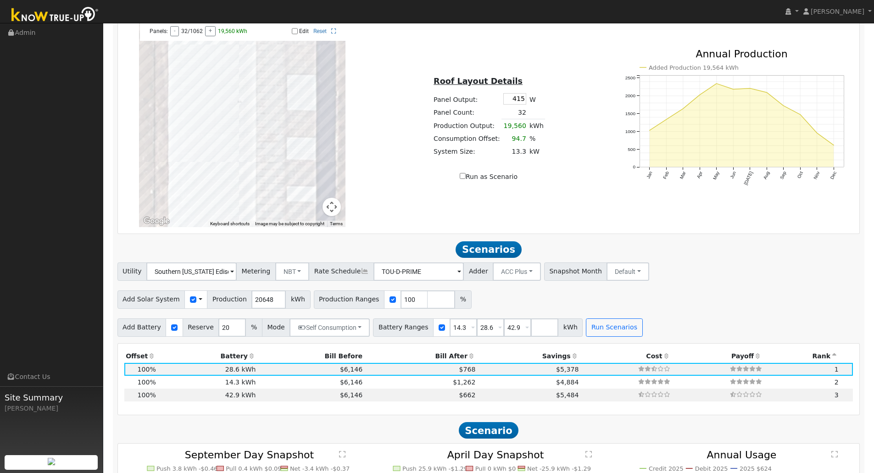
scroll to position [642, 0]
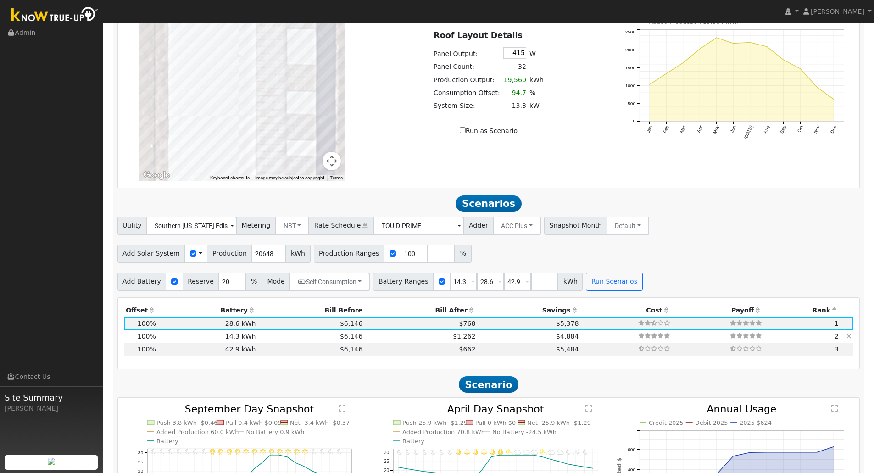
click at [594, 343] on td at bounding box center [626, 336] width 92 height 13
type input "$5,505"
type input "$15,073"
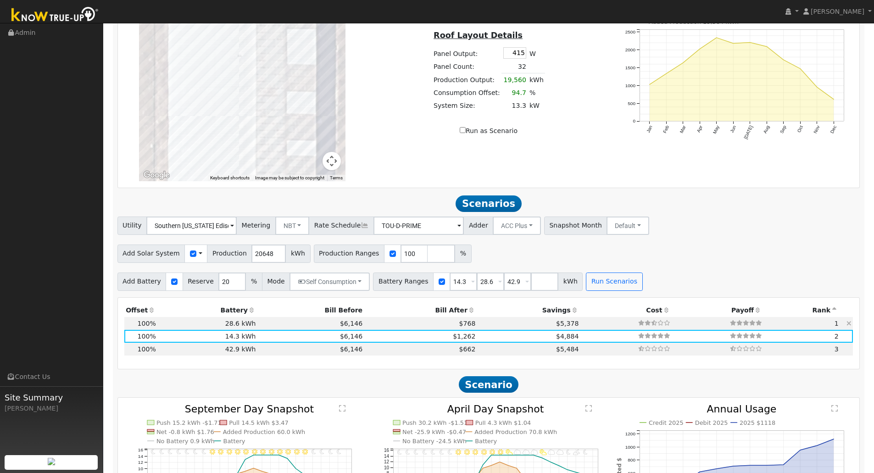
click at [525, 329] on td "$5,378" at bounding box center [528, 323] width 103 height 13
type input "$11,010"
type input "$16,724"
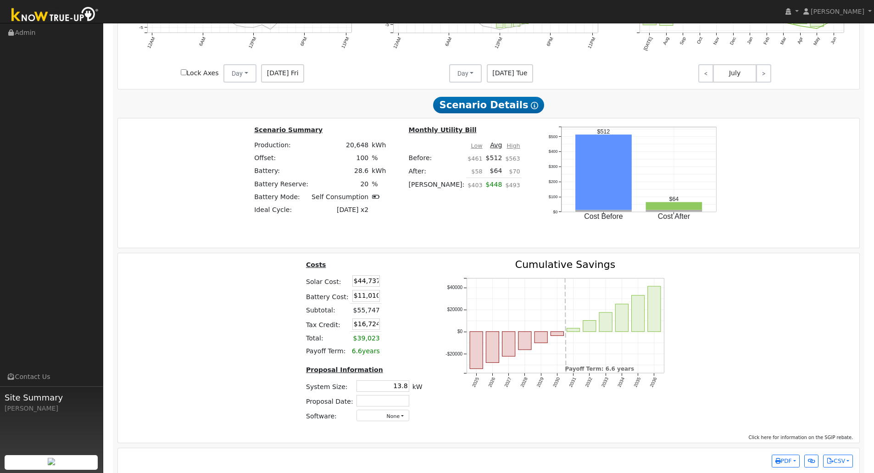
scroll to position [1147, 0]
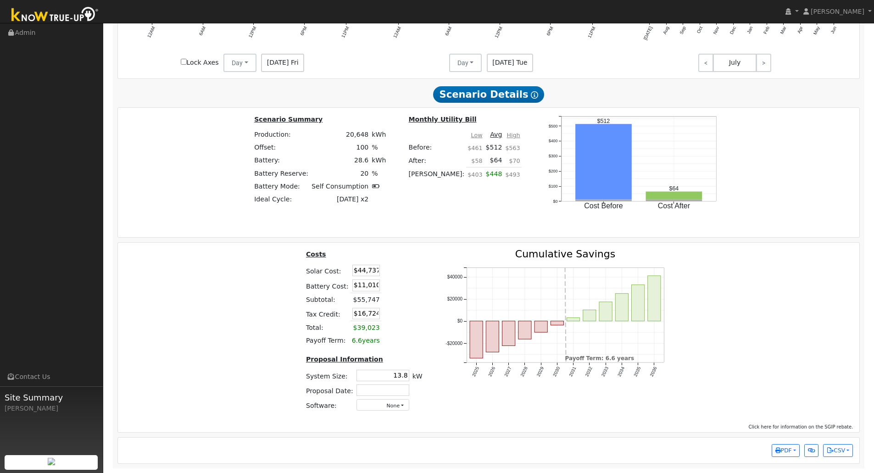
drag, startPoint x: 362, startPoint y: 272, endPoint x: 462, endPoint y: 275, distance: 101.0
click at [400, 277] on table "Costs Solar Cost: $44,737 Battery Cost: $11,010 Subtotal: $55,747 Tax Credit: $…" at bounding box center [364, 298] width 120 height 98
type input "$"
type input "$43,694"
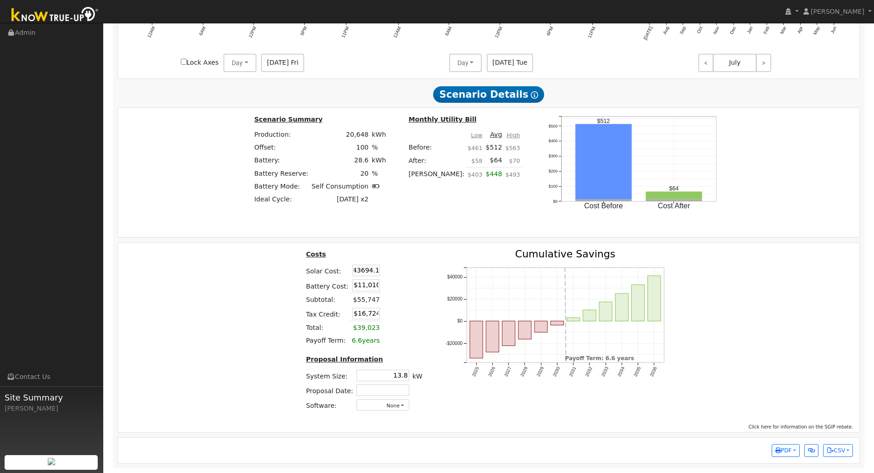
type input "$16,411"
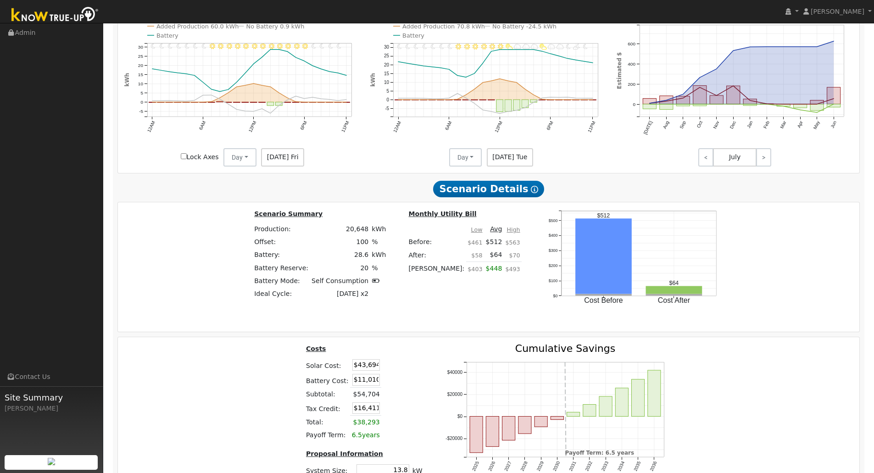
scroll to position [1101, 0]
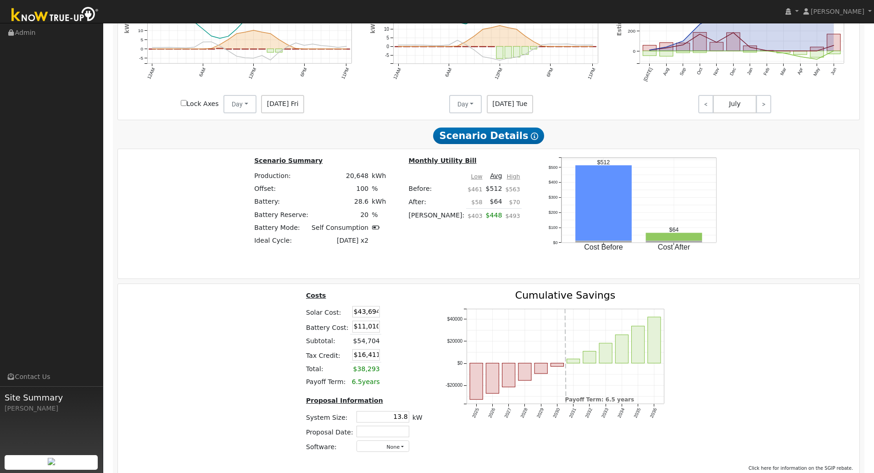
drag, startPoint x: 384, startPoint y: 418, endPoint x: 499, endPoint y: 412, distance: 114.9
click at [496, 413] on div "Costs Solar Cost: $43,694 Battery Cost: $11,010 Subtotal: $54,704 Tax Credit: $…" at bounding box center [489, 375] width 748 height 170
type input "14.1"
click at [251, 318] on div "Costs Solar Cost: $43,694 Battery Cost: $11,010 Subtotal: $54,704 Tax Credit: $…" at bounding box center [489, 375] width 748 height 170
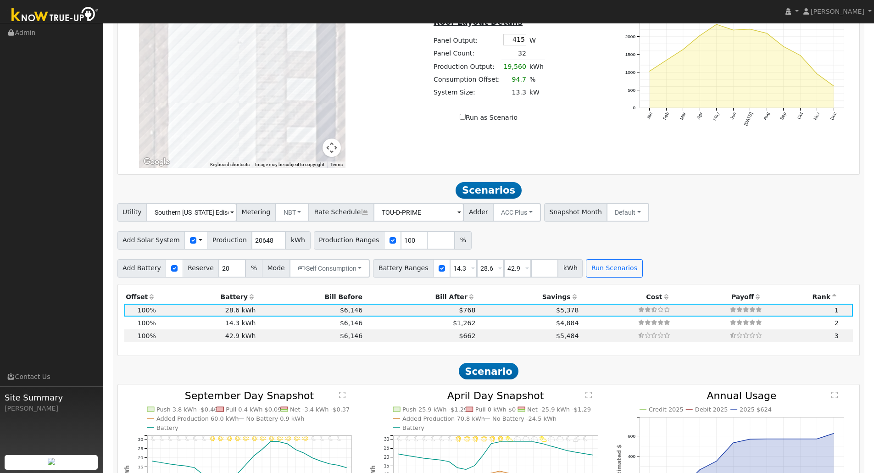
scroll to position [642, 0]
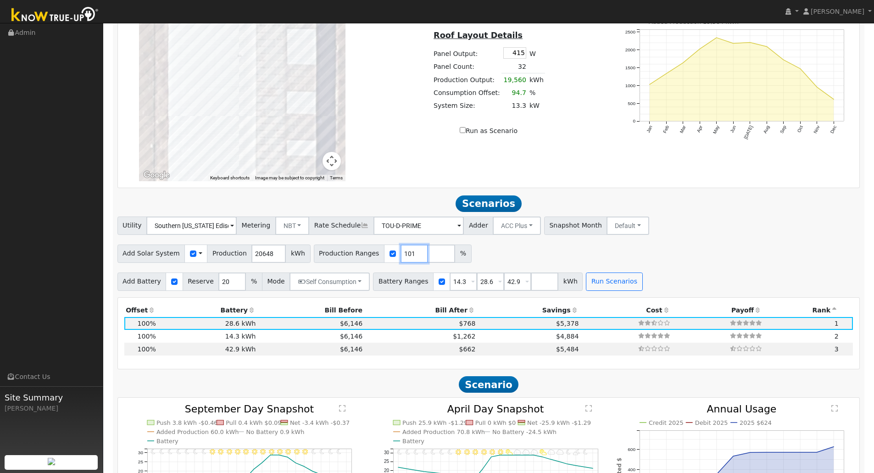
click at [404, 256] on input "101" at bounding box center [415, 254] width 28 height 18
click at [404, 256] on input "102" at bounding box center [415, 254] width 28 height 18
click at [404, 256] on input "103" at bounding box center [415, 254] width 28 height 18
click at [404, 256] on input "104" at bounding box center [415, 254] width 28 height 18
click at [404, 256] on input "105" at bounding box center [415, 254] width 28 height 18
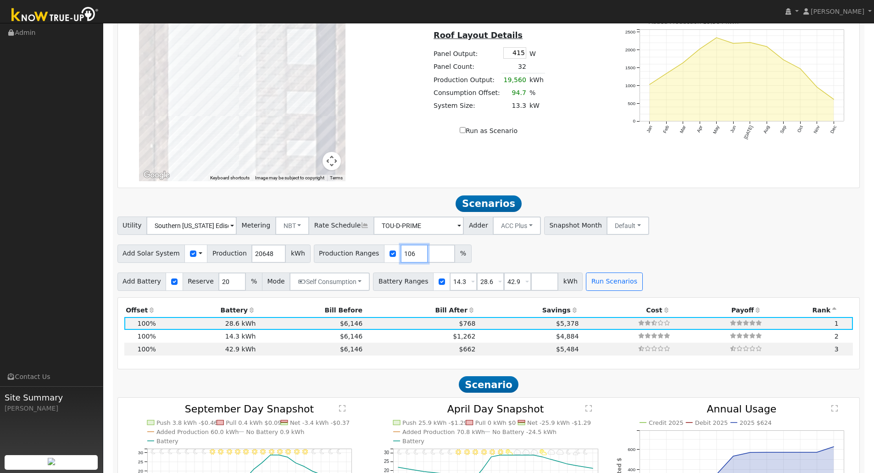
click at [404, 256] on input "106" at bounding box center [415, 254] width 28 height 18
click at [404, 256] on input "107" at bounding box center [415, 254] width 28 height 18
click at [404, 256] on input "108" at bounding box center [415, 254] width 28 height 18
click at [404, 256] on input "109" at bounding box center [415, 254] width 28 height 18
type input "110"
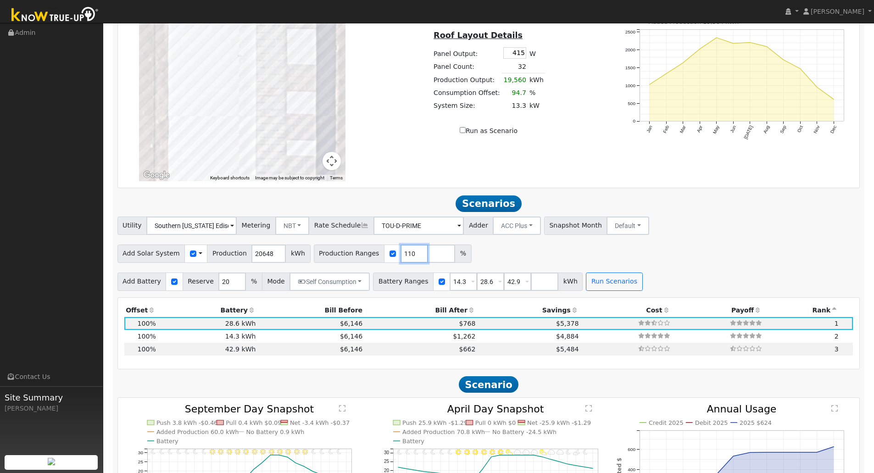
click at [404, 256] on input "110" at bounding box center [415, 254] width 28 height 18
click at [589, 284] on button "Run Scenarios" at bounding box center [614, 282] width 56 height 18
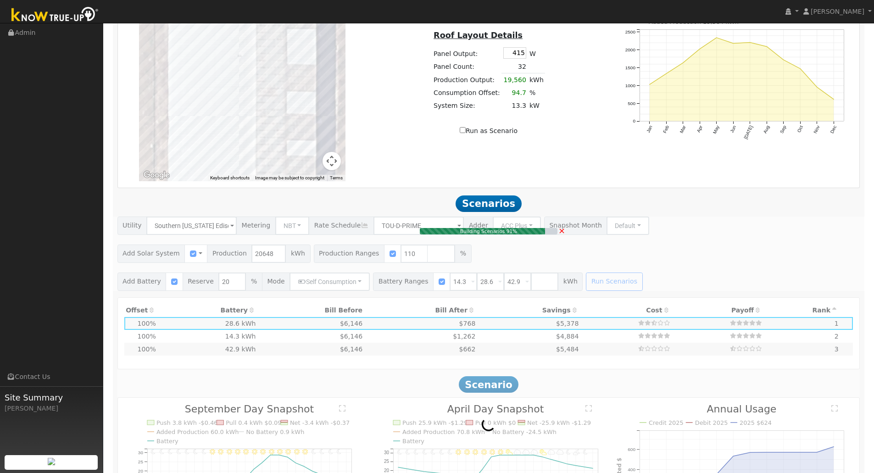
type input "15.1"
type input "$49,212"
type input "$18,067"
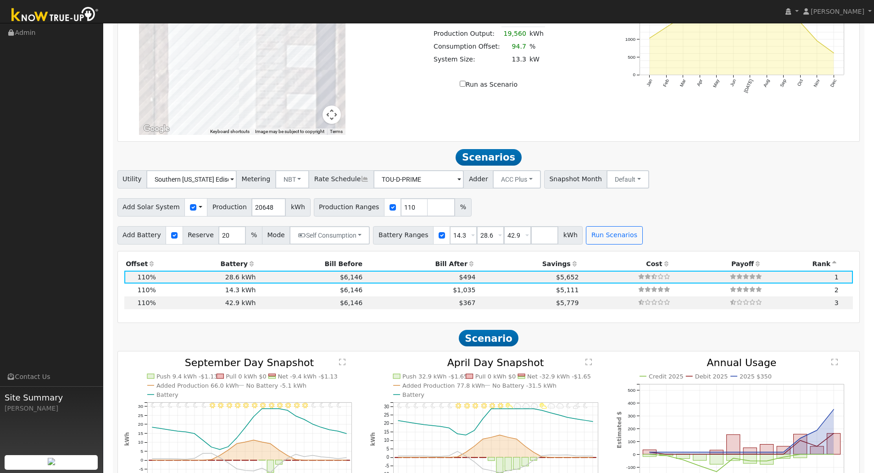
scroll to position [688, 0]
type input "0"
click at [431, 216] on input "0" at bounding box center [442, 208] width 28 height 18
type input "0"
click at [431, 216] on input "109" at bounding box center [442, 208] width 28 height 18
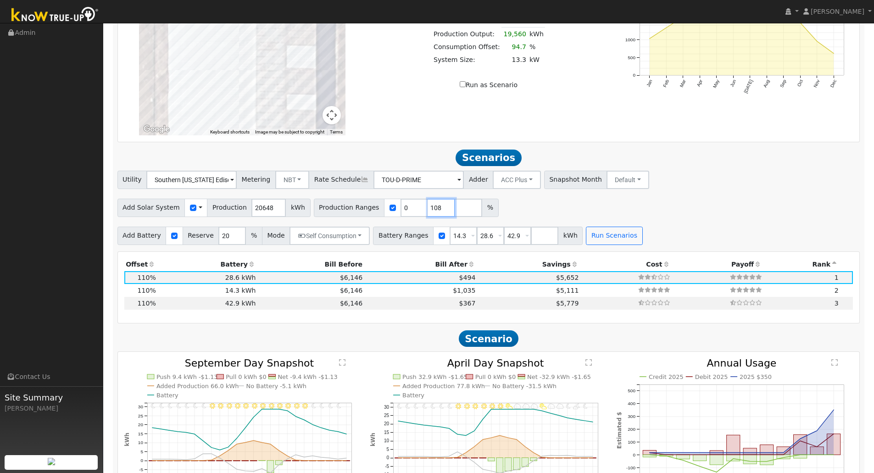
click at [431, 216] on input "108" at bounding box center [442, 208] width 28 height 18
click at [429, 215] on input "107" at bounding box center [442, 208] width 28 height 18
type input "106"
click at [429, 215] on input "106" at bounding box center [442, 208] width 28 height 18
click at [546, 214] on div "Add Solar System Use CSV Data Production 20648 kWh Production Ranges 0 106 %" at bounding box center [489, 206] width 746 height 22
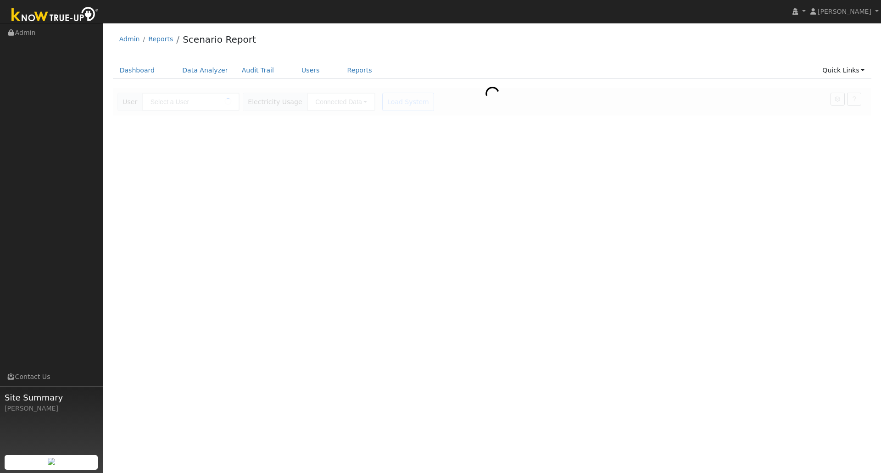
type input "[PERSON_NAME]"
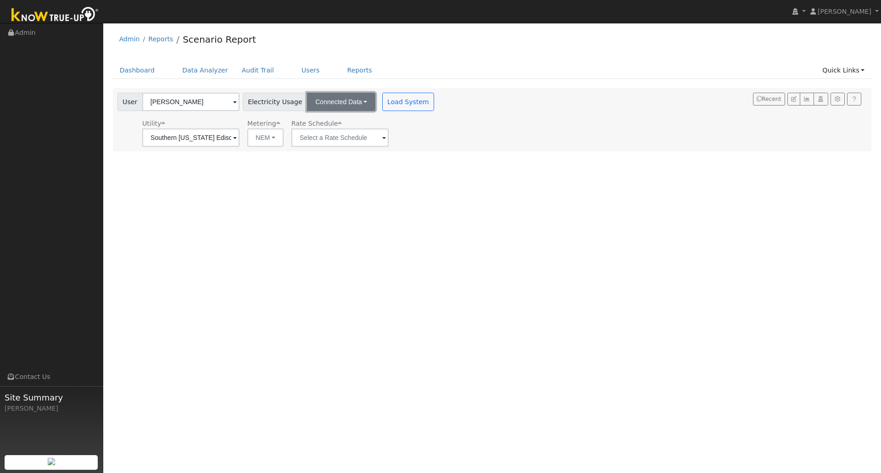
click at [355, 104] on button "Connected Data" at bounding box center [341, 102] width 68 height 18
click at [387, 104] on button "Load System" at bounding box center [408, 102] width 52 height 18
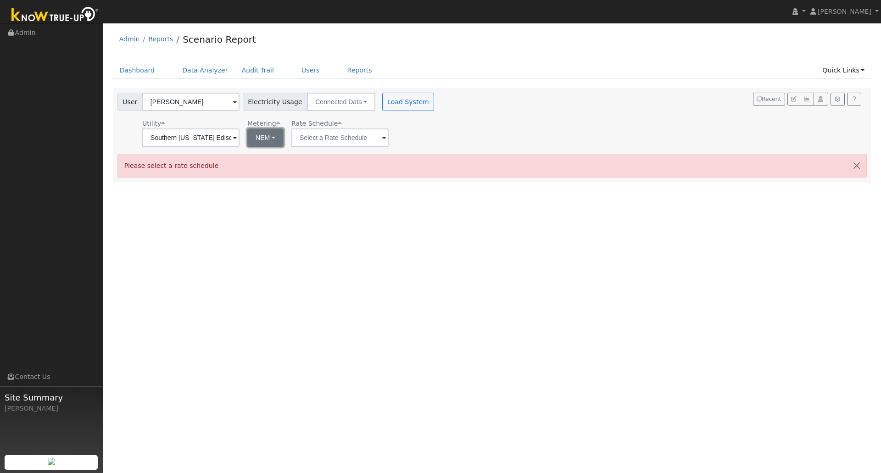
click at [264, 138] on button "NEM" at bounding box center [265, 137] width 36 height 18
click at [265, 171] on link "NBT" at bounding box center [278, 171] width 64 height 13
type input "TOU-D-PRIME"
click at [239, 142] on input "TOU-D-PRIME" at bounding box center [190, 137] width 97 height 18
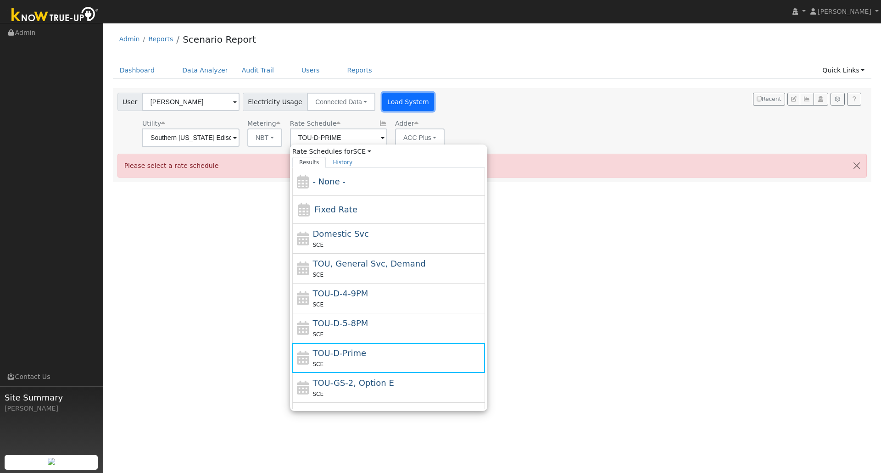
click at [396, 106] on button "Load System" at bounding box center [408, 102] width 52 height 18
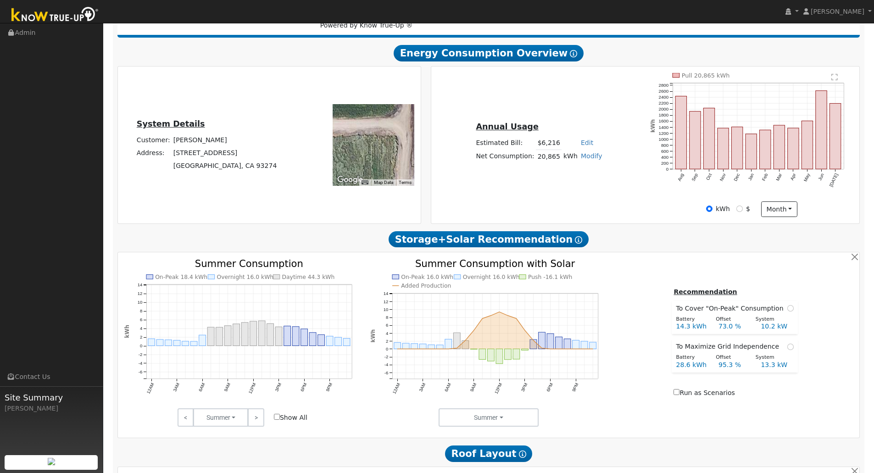
scroll to position [275, 0]
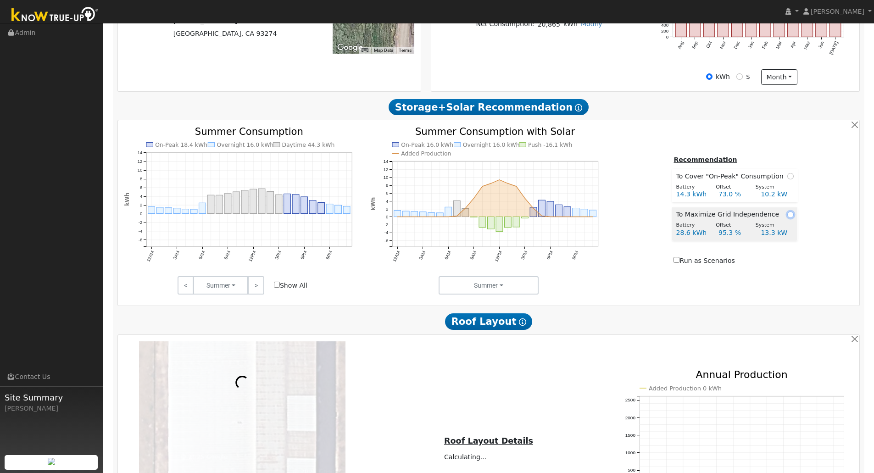
click at [787, 218] on input "radio" at bounding box center [790, 215] width 6 height 6
radio input "true"
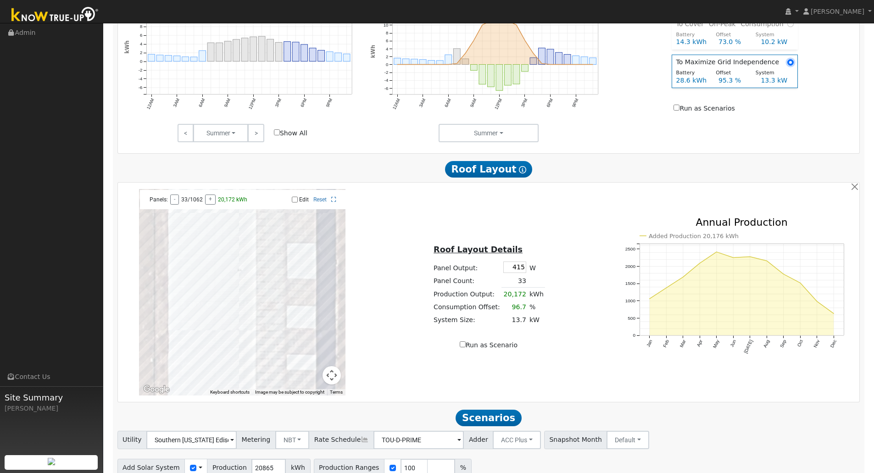
scroll to position [473, 0]
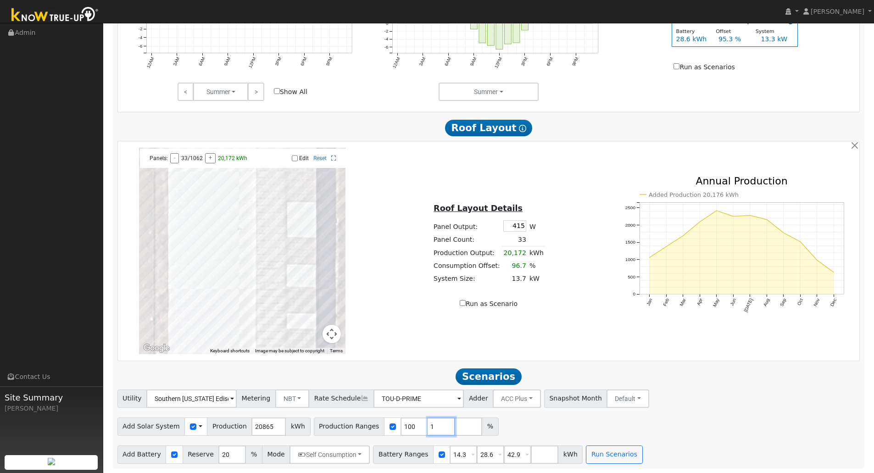
type input "1"
click at [431, 423] on input "1" at bounding box center [442, 427] width 28 height 18
type input "1"
click at [431, 423] on input "101" at bounding box center [442, 427] width 28 height 18
click at [431, 423] on input "102" at bounding box center [442, 427] width 28 height 18
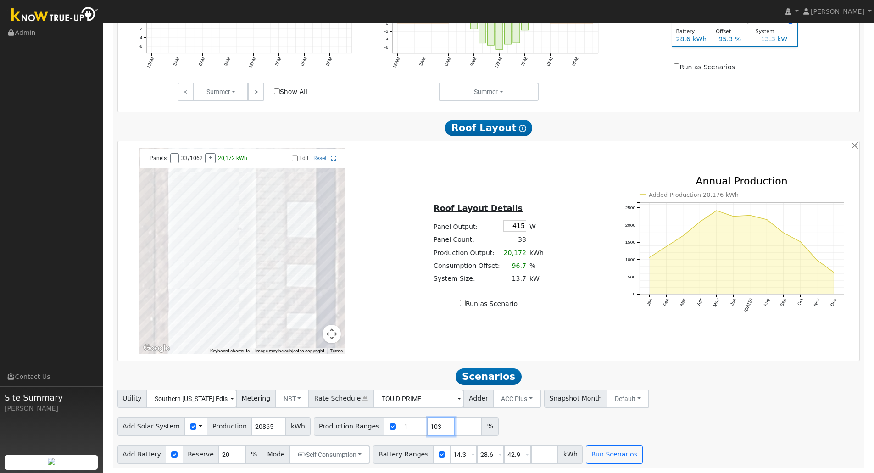
click at [431, 423] on input "103" at bounding box center [442, 427] width 28 height 18
click at [431, 423] on input "104" at bounding box center [442, 427] width 28 height 18
type input "105"
click at [431, 423] on input "105" at bounding box center [442, 427] width 28 height 18
click at [627, 456] on div "Add Battery Reserve 20 % Mode Self Consumption Self Consumption Peak Savings AC…" at bounding box center [489, 453] width 746 height 22
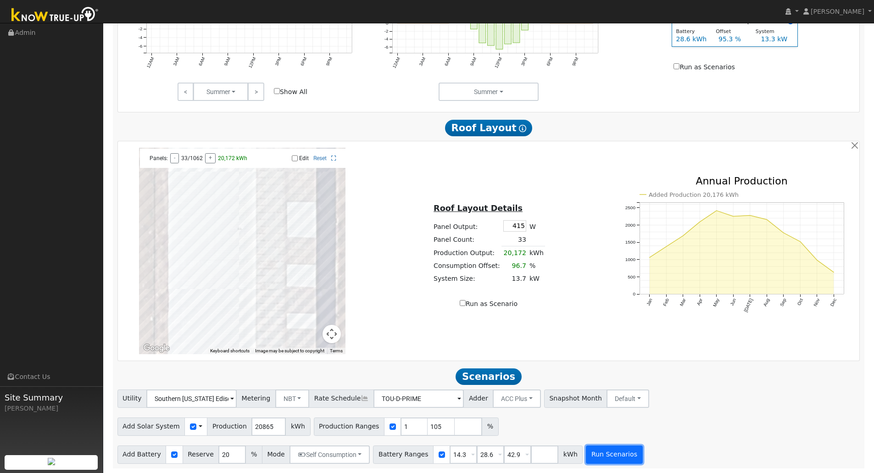
click at [602, 455] on button "Run Scenarios" at bounding box center [614, 454] width 56 height 18
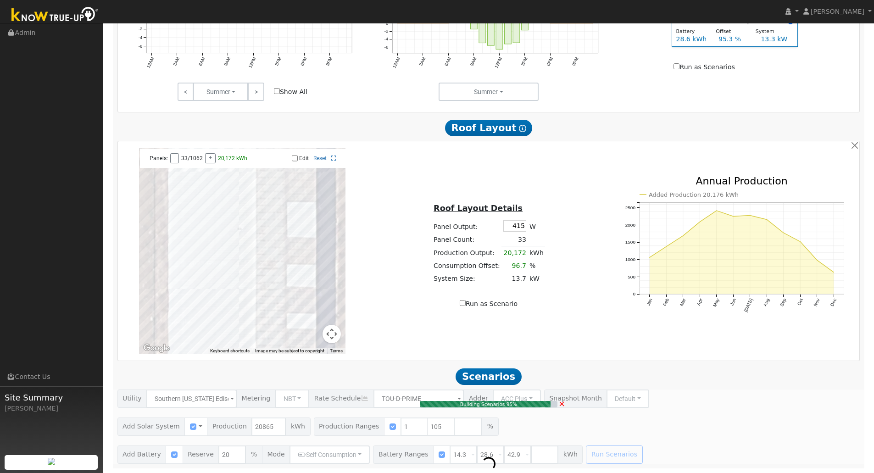
type input "14.6"
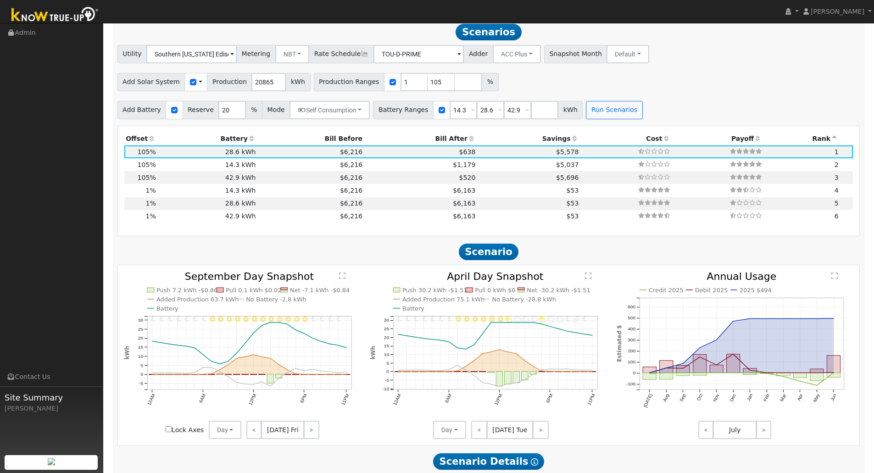
scroll to position [768, 0]
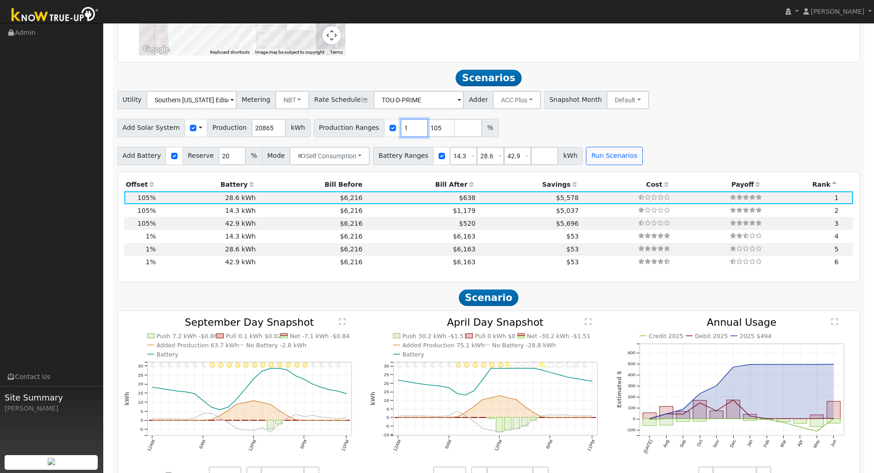
drag, startPoint x: 390, startPoint y: 131, endPoint x: 375, endPoint y: 131, distance: 15.1
click at [377, 131] on div "Production Ranges 1 105 %" at bounding box center [406, 128] width 185 height 18
click at [429, 135] on input "104" at bounding box center [442, 128] width 28 height 18
type input "105"
click at [431, 129] on input "105" at bounding box center [442, 128] width 28 height 18
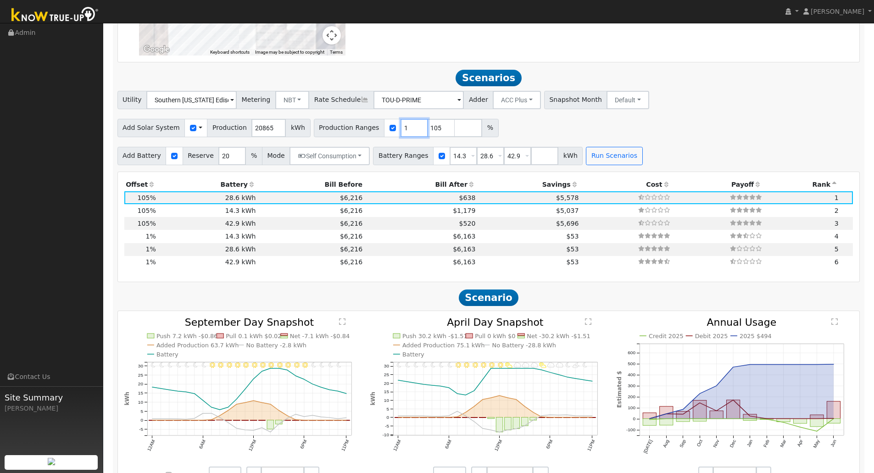
drag, startPoint x: 389, startPoint y: 130, endPoint x: 376, endPoint y: 127, distance: 12.9
click at [378, 128] on div "Production Ranges 1 105 %" at bounding box center [406, 128] width 185 height 18
type input "100"
click at [605, 165] on button "Run Scenarios" at bounding box center [614, 156] width 56 height 18
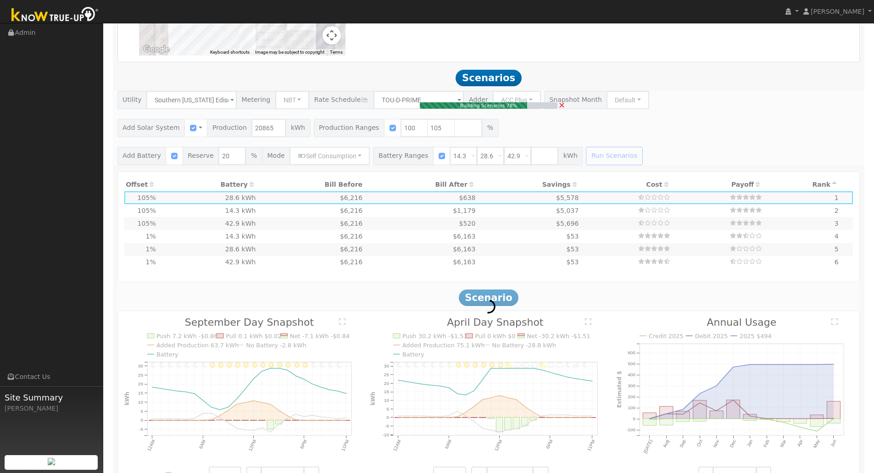
type input "13.9"
type input "$45,208"
type input "$16,865"
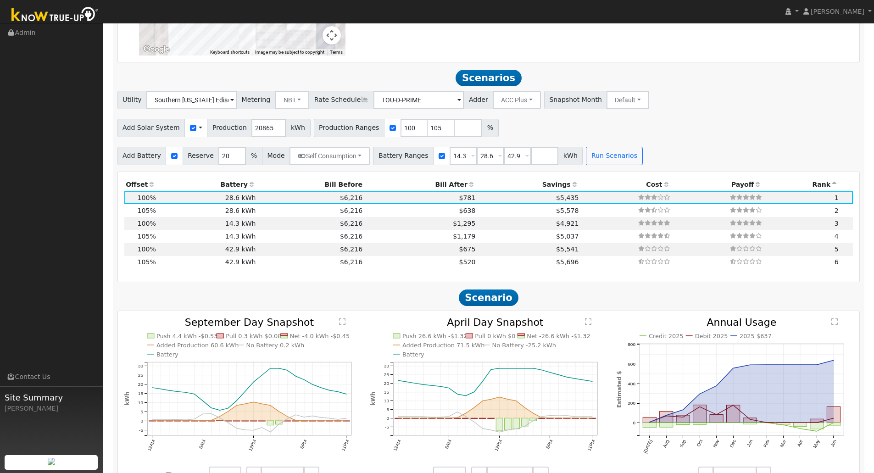
scroll to position [813, 0]
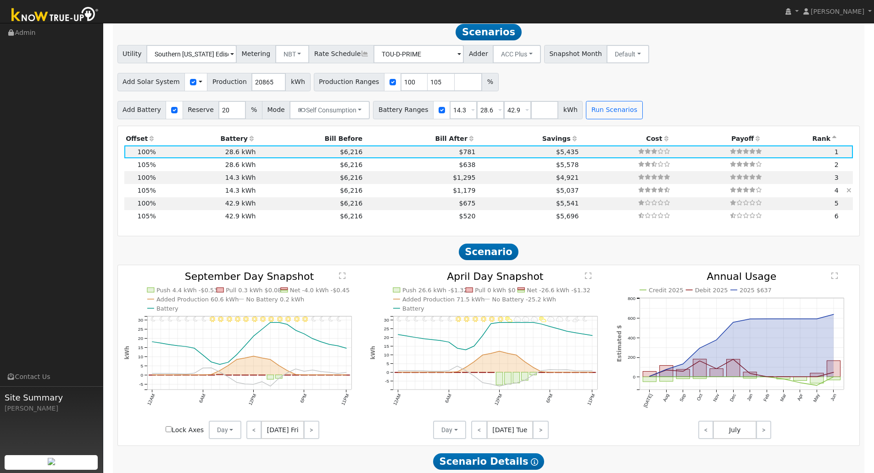
click at [279, 196] on td "$6,216" at bounding box center [310, 190] width 107 height 13
type input "14.6"
type input "$47,467"
type input "$5,505"
type input "$15,892"
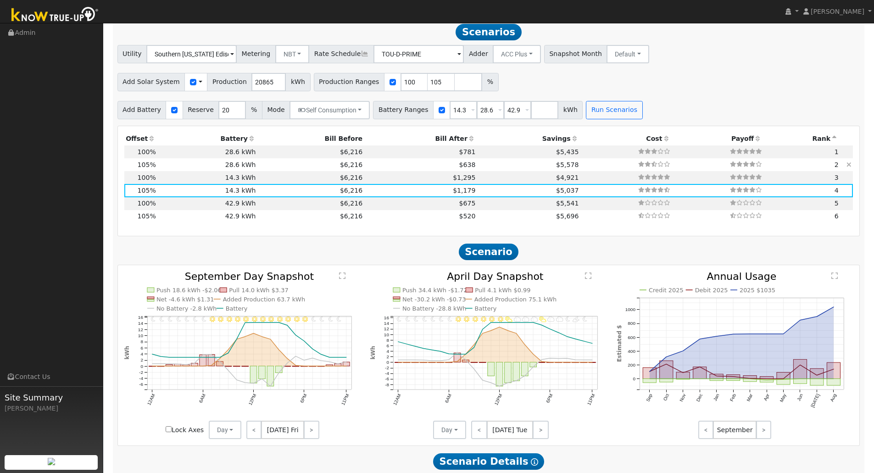
click at [288, 171] on td "$6,216" at bounding box center [310, 164] width 107 height 13
type input "$11,010"
type input "$17,543"
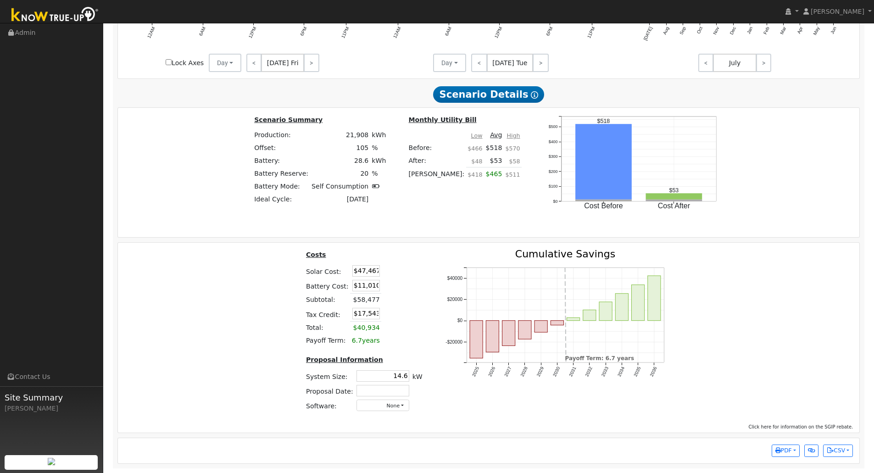
scroll to position [905, 0]
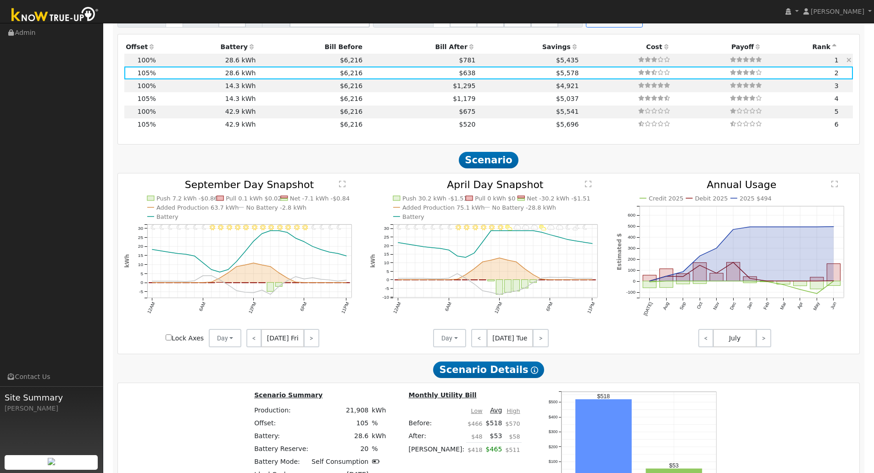
click at [387, 67] on td "$781" at bounding box center [420, 60] width 113 height 13
type input "13.9"
type input "$45,208"
type input "$16,865"
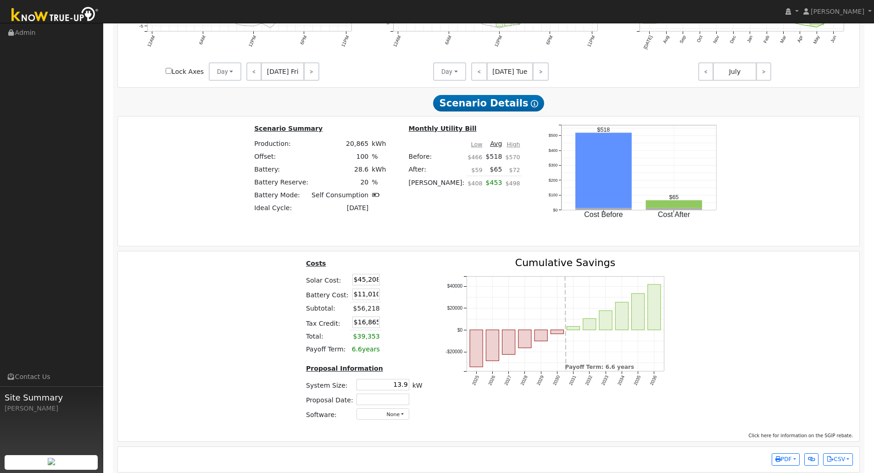
scroll to position [1180, 0]
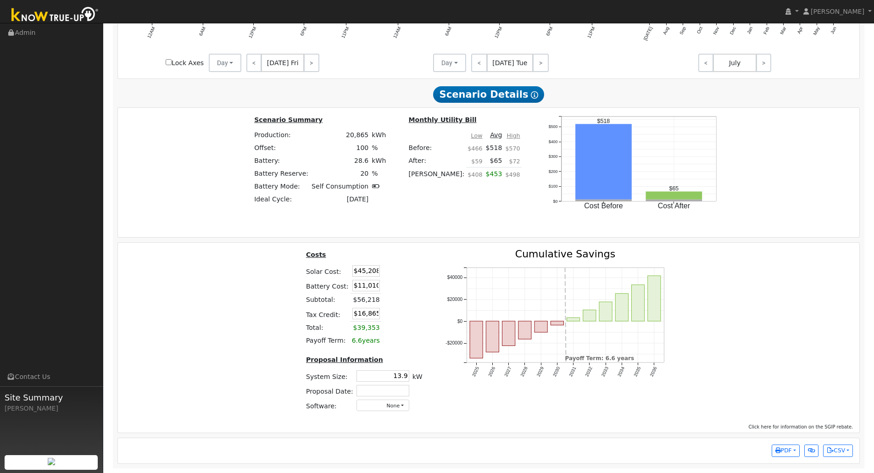
drag, startPoint x: 355, startPoint y: 278, endPoint x: 409, endPoint y: 278, distance: 54.6
click at [409, 278] on table "Costs Solar Cost: $45,208 Battery Cost: $11,010 Subtotal: $56,218 Tax Credit: $…" at bounding box center [364, 298] width 120 height 98
type input "$43,694"
type input "$16,411"
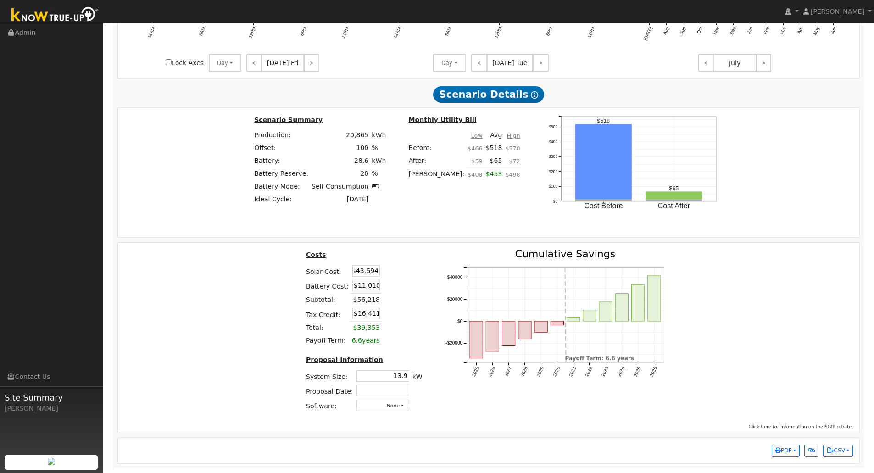
click at [413, 282] on table "Costs Solar Cost: $43,694 Battery Cost: $11,010 Subtotal: $56,218 Tax Credit: $…" at bounding box center [364, 298] width 120 height 98
drag, startPoint x: 393, startPoint y: 379, endPoint x: 826, endPoint y: 159, distance: 486.1
click at [440, 382] on div "Costs Solar Cost: $43,694 Battery Cost: $11,010 Subtotal: $54,704 Tax Credit: $…" at bounding box center [489, 334] width 748 height 170
type input "14.1"
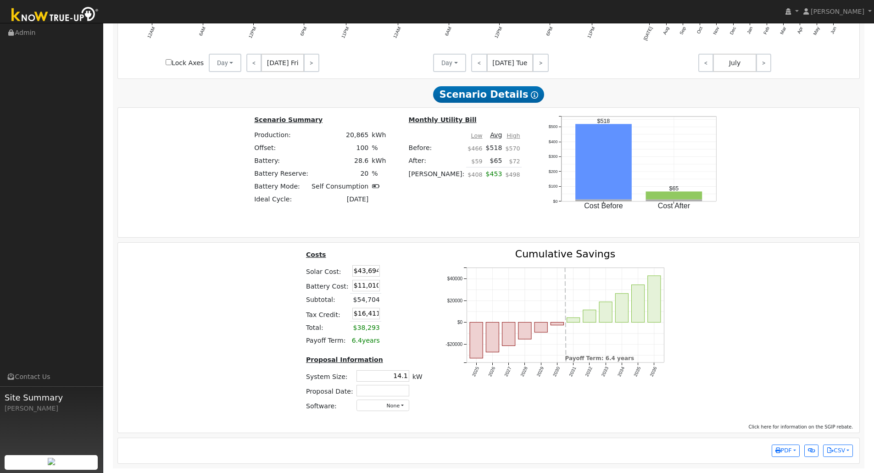
click at [248, 290] on div "Costs Solar Cost: $43,694 Battery Cost: $11,010 Subtotal: $54,704 Tax Credit: $…" at bounding box center [489, 334] width 748 height 170
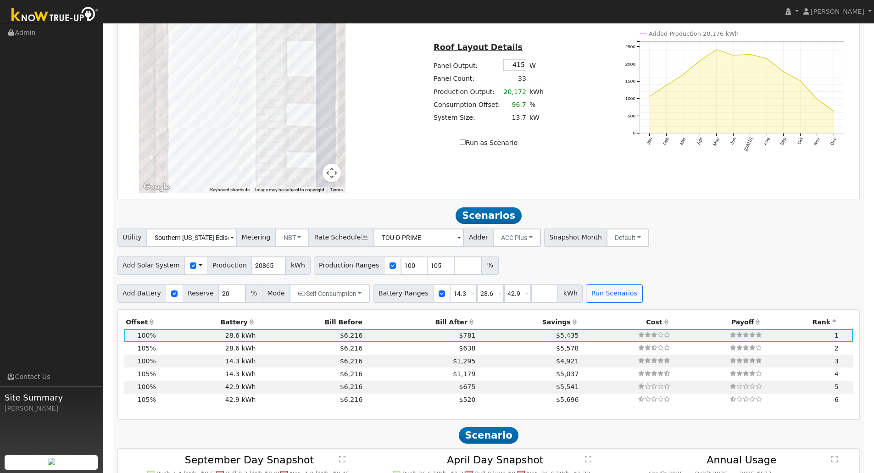
scroll to position [584, 0]
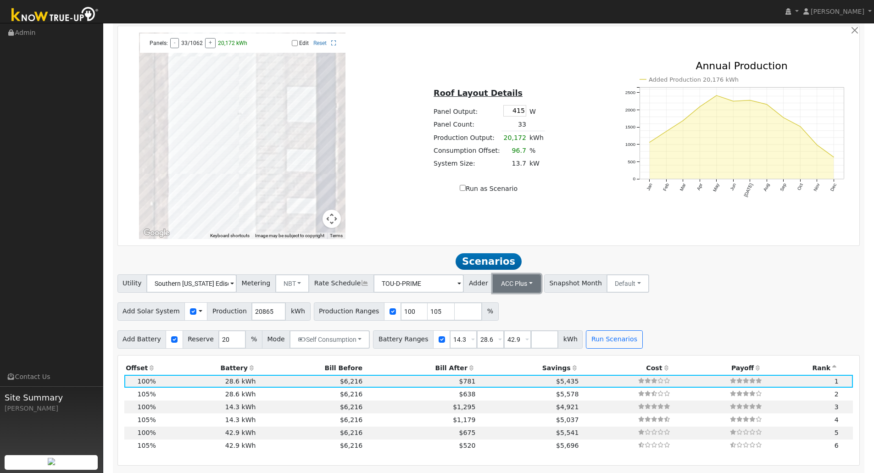
click at [516, 291] on button "ACC Plus" at bounding box center [517, 283] width 48 height 18
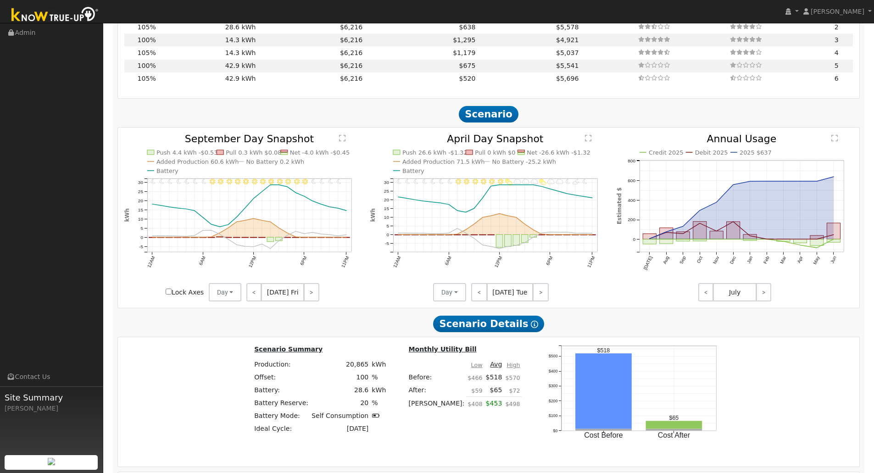
scroll to position [1180, 0]
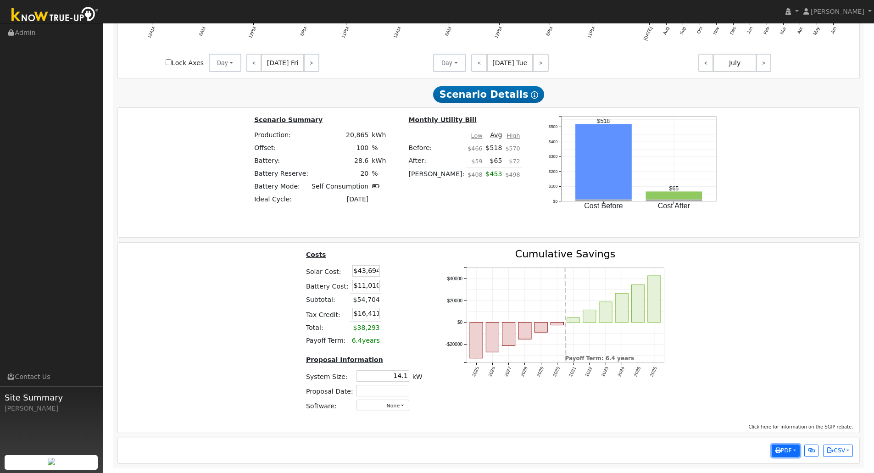
click at [794, 456] on button "PDF" at bounding box center [786, 451] width 28 height 13
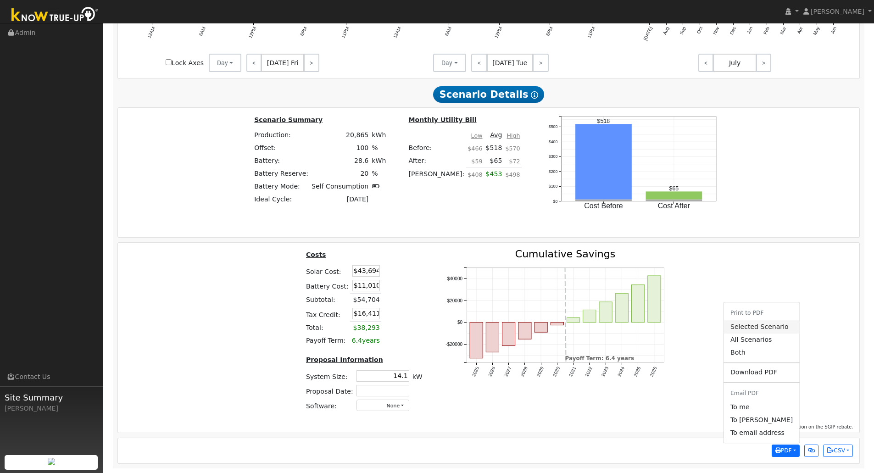
click at [777, 330] on link "Selected Scenario" at bounding box center [761, 327] width 75 height 13
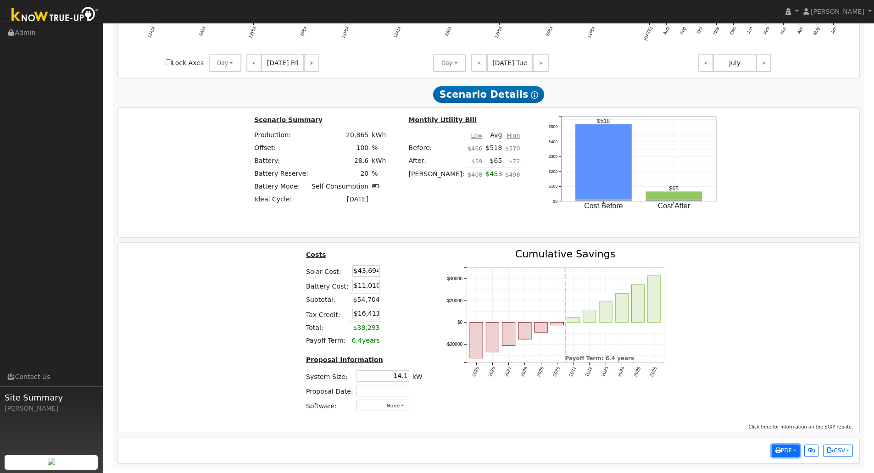
click at [785, 457] on button "PDF" at bounding box center [786, 451] width 28 height 13
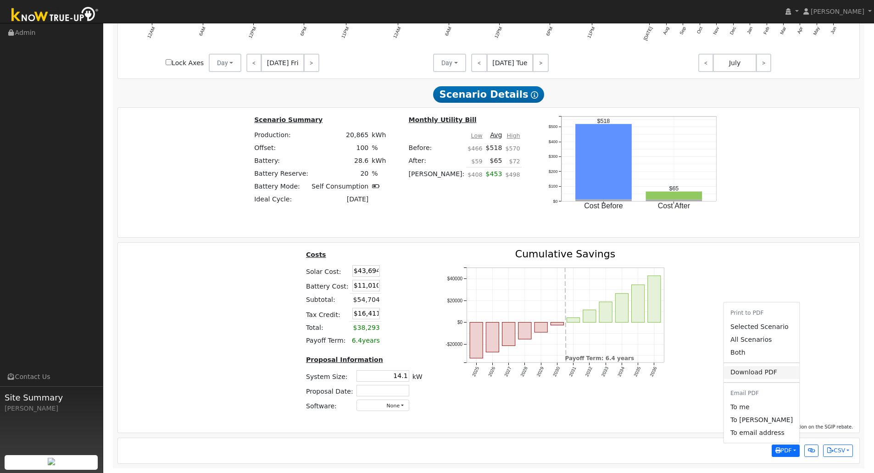
click at [780, 375] on link "Download PDF" at bounding box center [761, 372] width 75 height 13
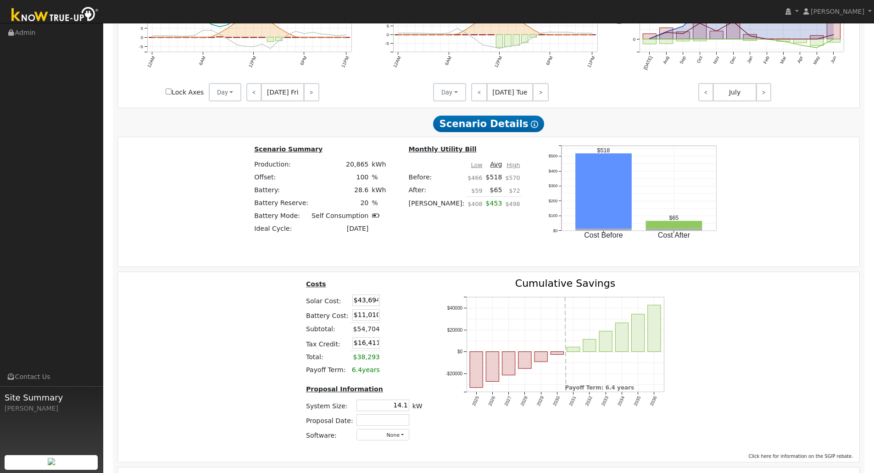
scroll to position [1185, 0]
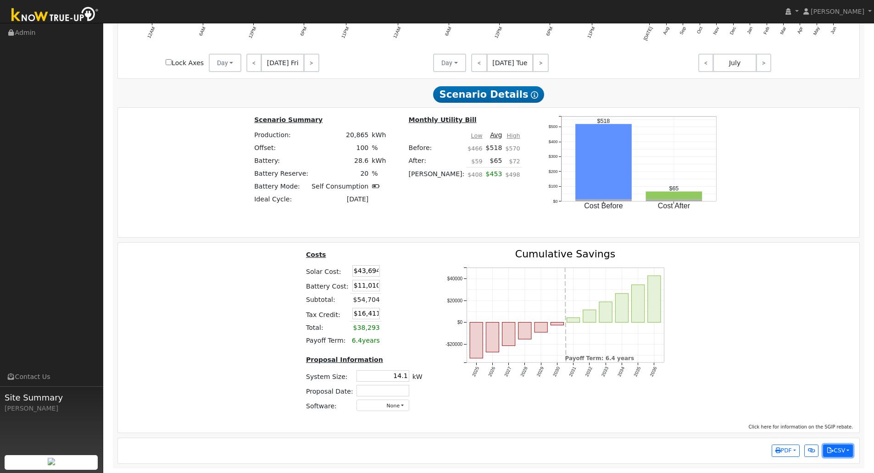
click at [843, 451] on button "CSV" at bounding box center [838, 451] width 30 height 13
click at [795, 451] on button "PDF" at bounding box center [786, 451] width 28 height 13
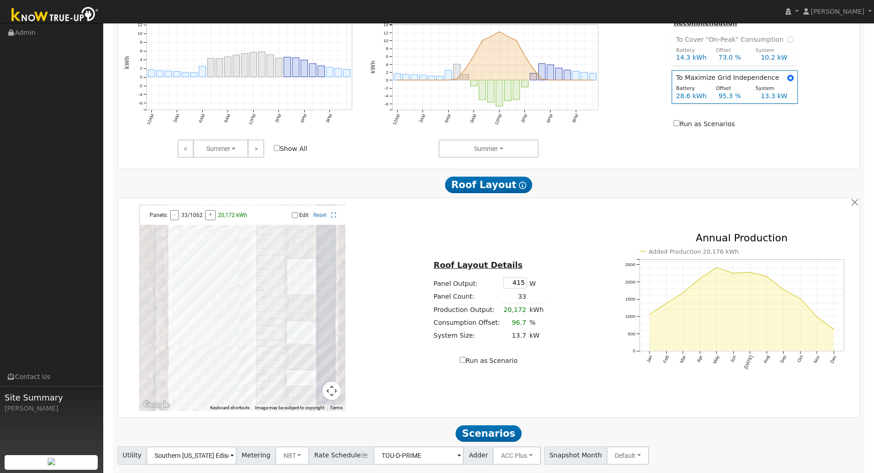
scroll to position [405, 0]
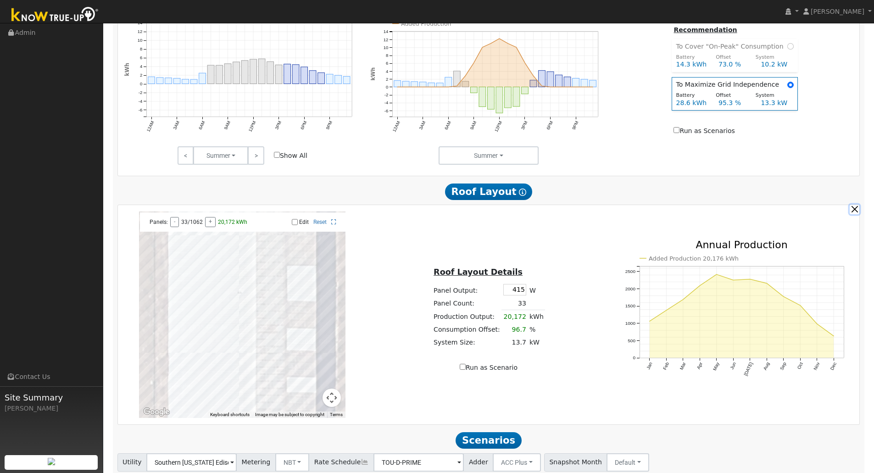
click at [855, 214] on button "button" at bounding box center [855, 210] width 10 height 10
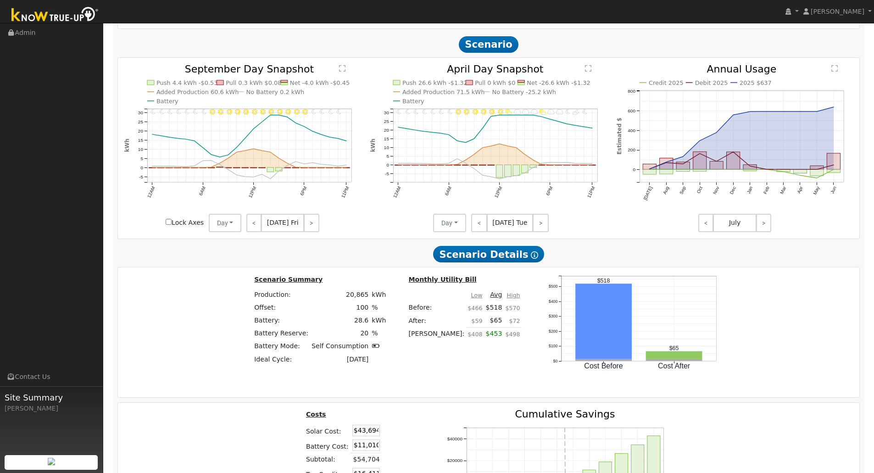
scroll to position [988, 0]
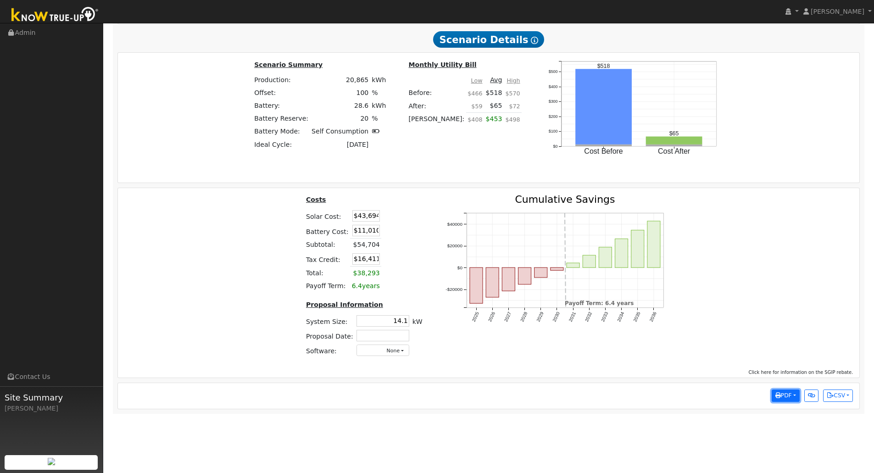
click at [790, 402] on button "PDF" at bounding box center [786, 396] width 28 height 13
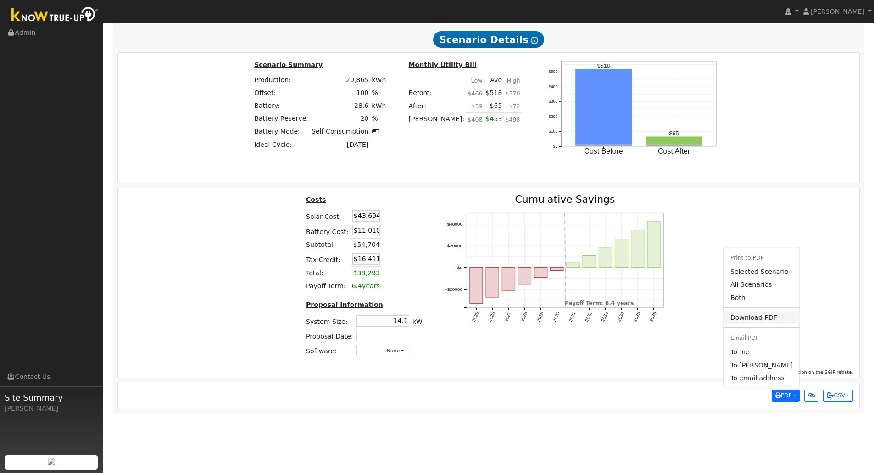
click at [785, 324] on link "Download PDF" at bounding box center [761, 317] width 75 height 13
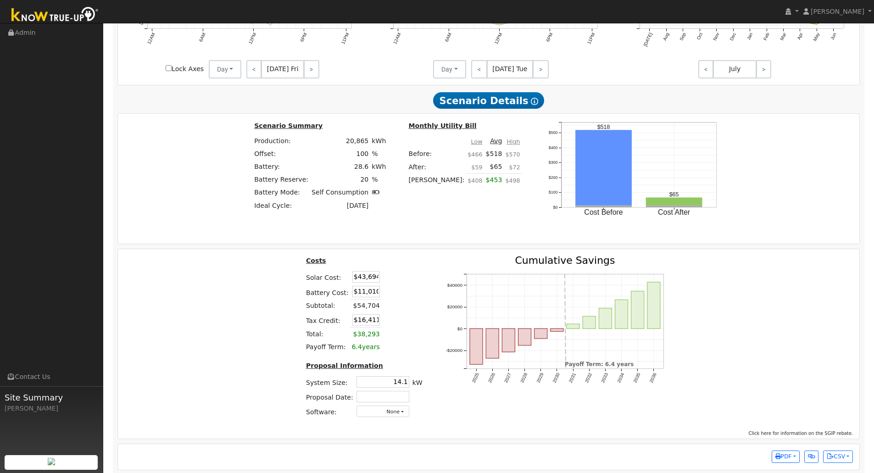
scroll to position [936, 0]
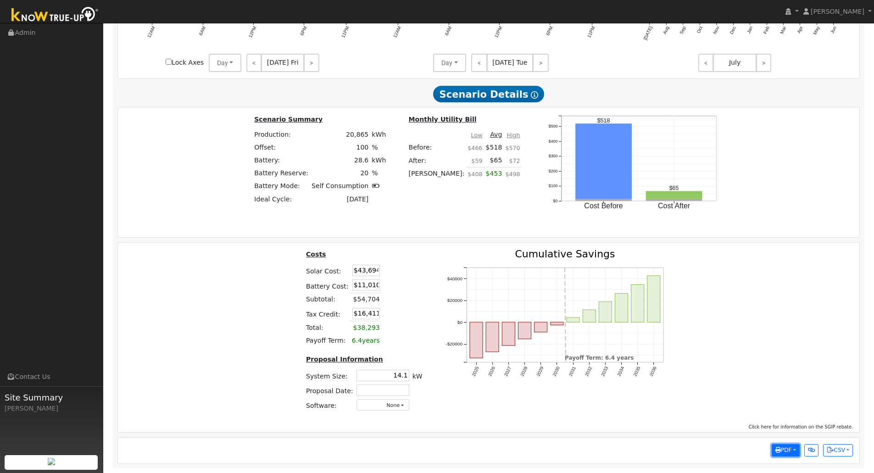
click at [792, 450] on button "PDF" at bounding box center [786, 450] width 28 height 13
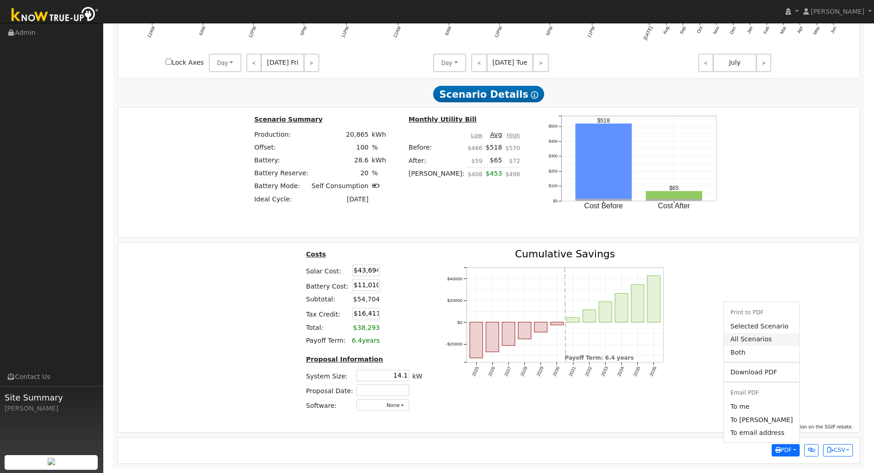
click at [777, 343] on link "All Scenarios" at bounding box center [761, 339] width 75 height 13
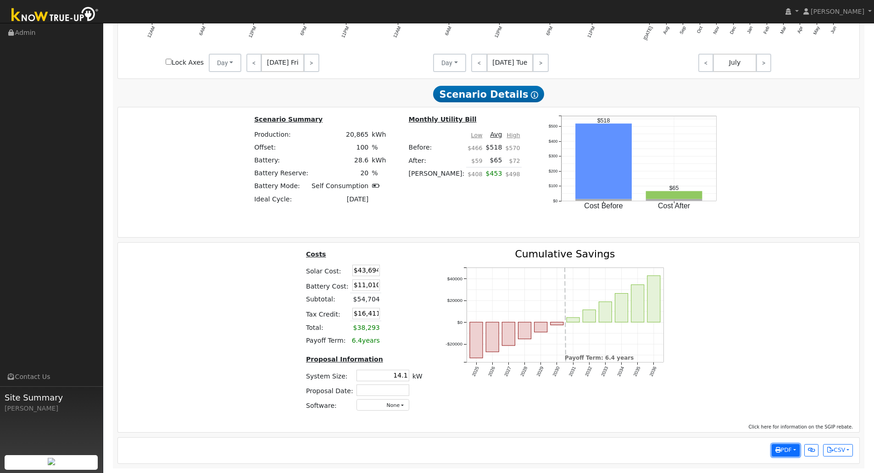
click at [784, 455] on button "PDF" at bounding box center [786, 450] width 28 height 13
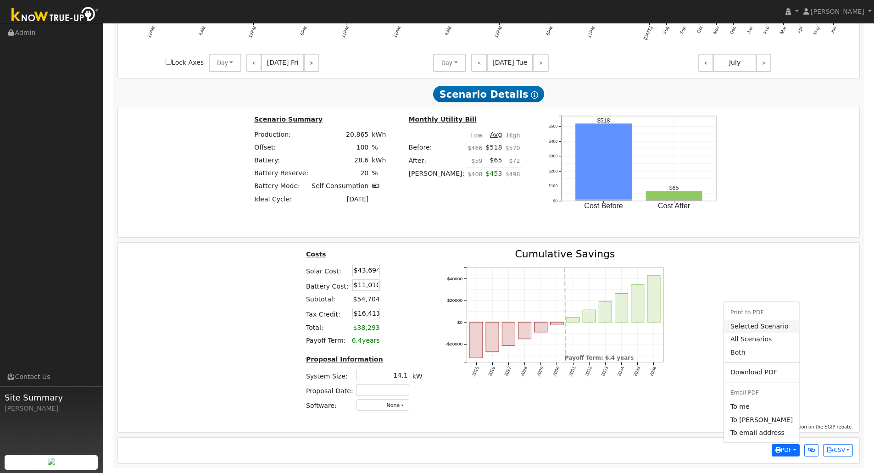
click at [759, 330] on link "Selected Scenario" at bounding box center [761, 326] width 75 height 13
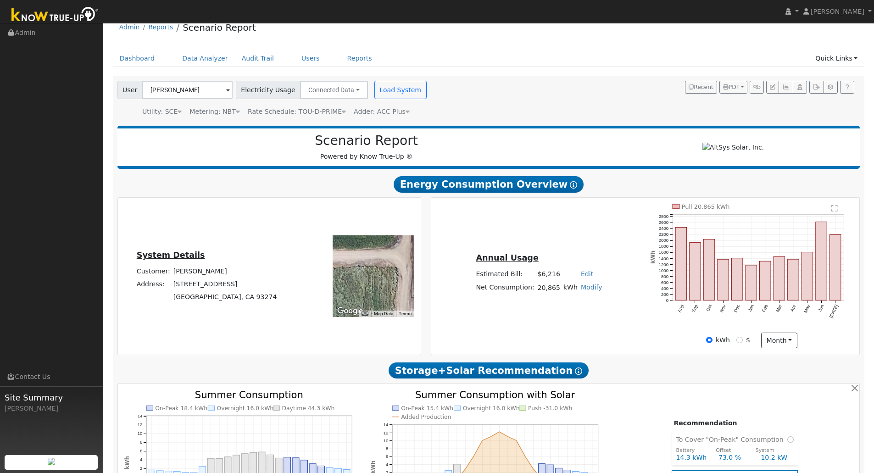
scroll to position [0, 0]
